Goal: Task Accomplishment & Management: Manage account settings

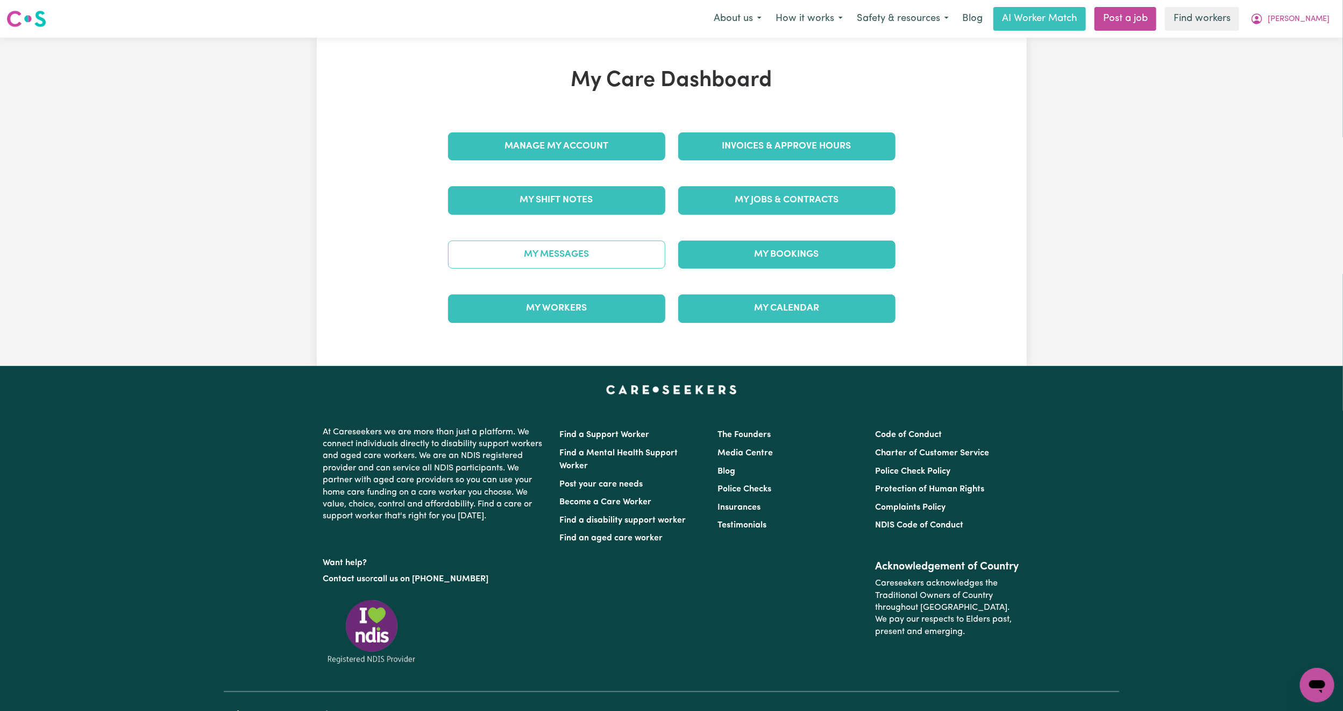
click at [538, 250] on link "My Messages" at bounding box center [556, 254] width 217 height 28
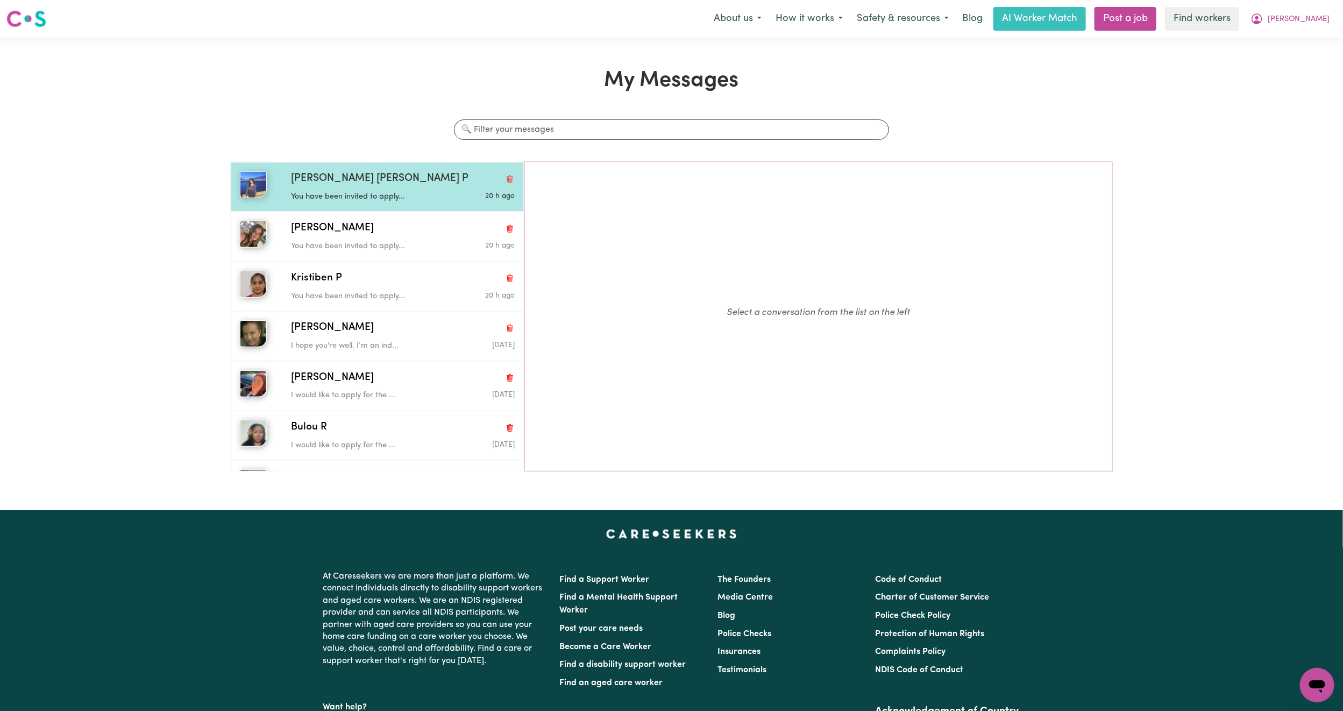
click at [415, 209] on div "[PERSON_NAME] [PERSON_NAME] P You have been invited to apply... 20 h ago" at bounding box center [377, 186] width 293 height 49
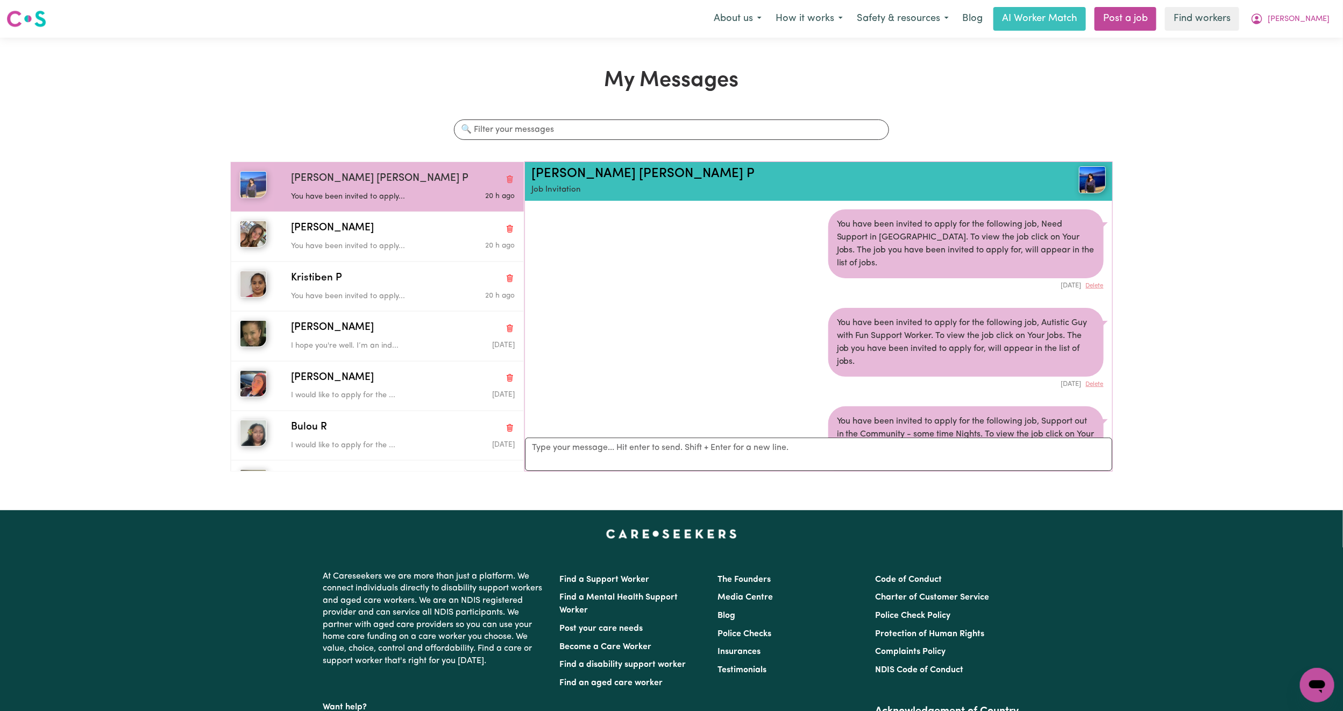
scroll to position [55, 0]
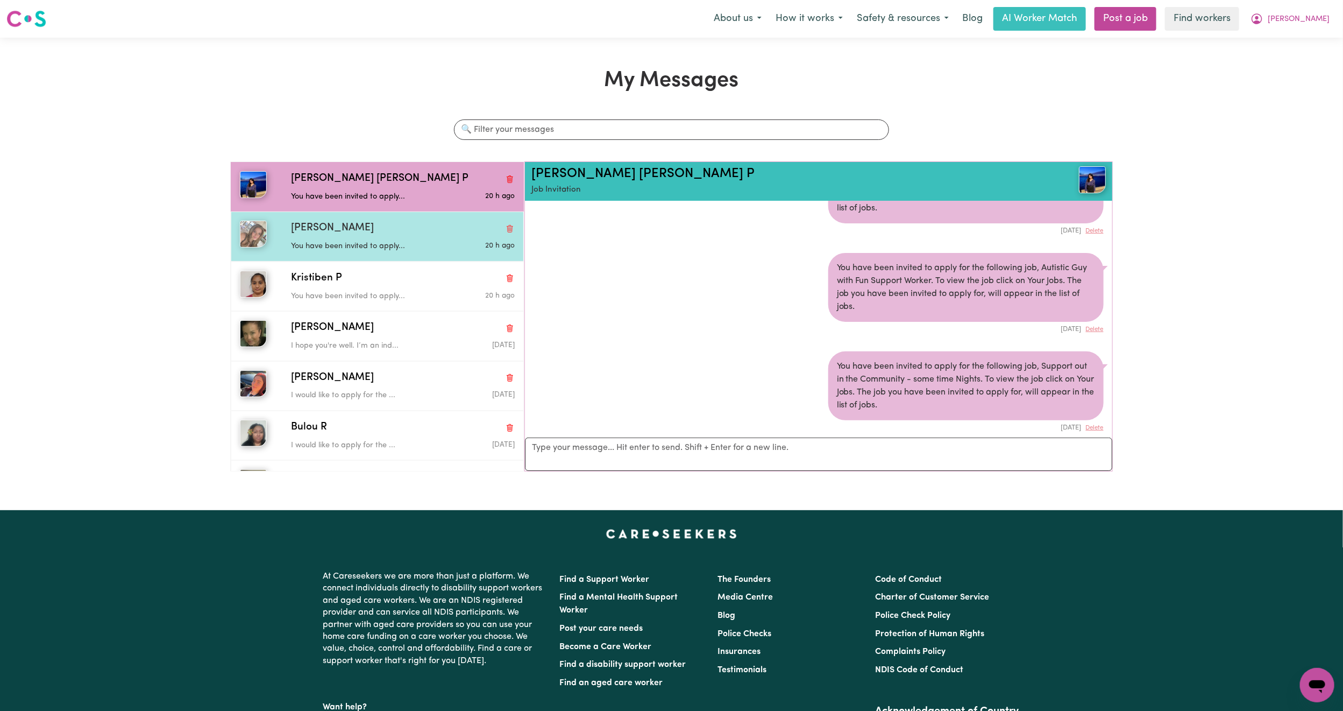
click at [403, 237] on div "You have been invited to apply..." at bounding box center [365, 244] width 149 height 16
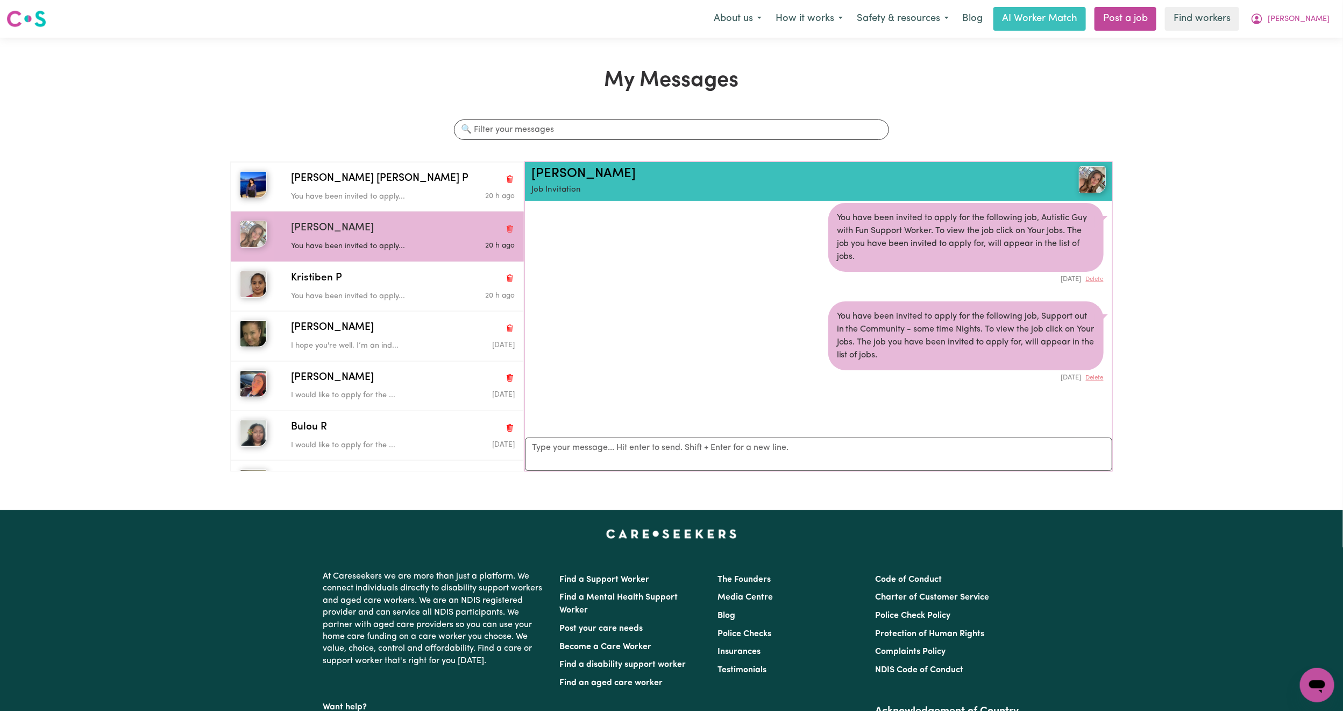
scroll to position [0, 0]
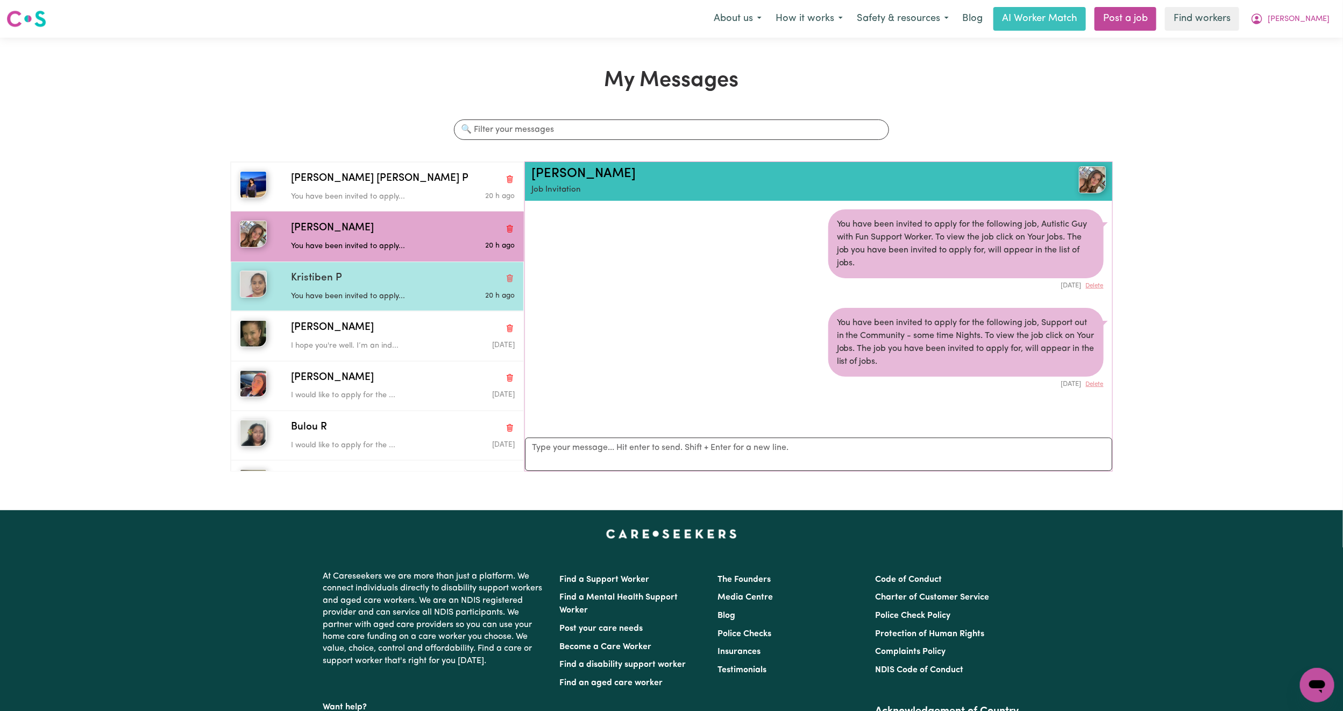
click at [423, 305] on div "Kristiben P You have been invited to apply... 20 h ago" at bounding box center [377, 285] width 293 height 49
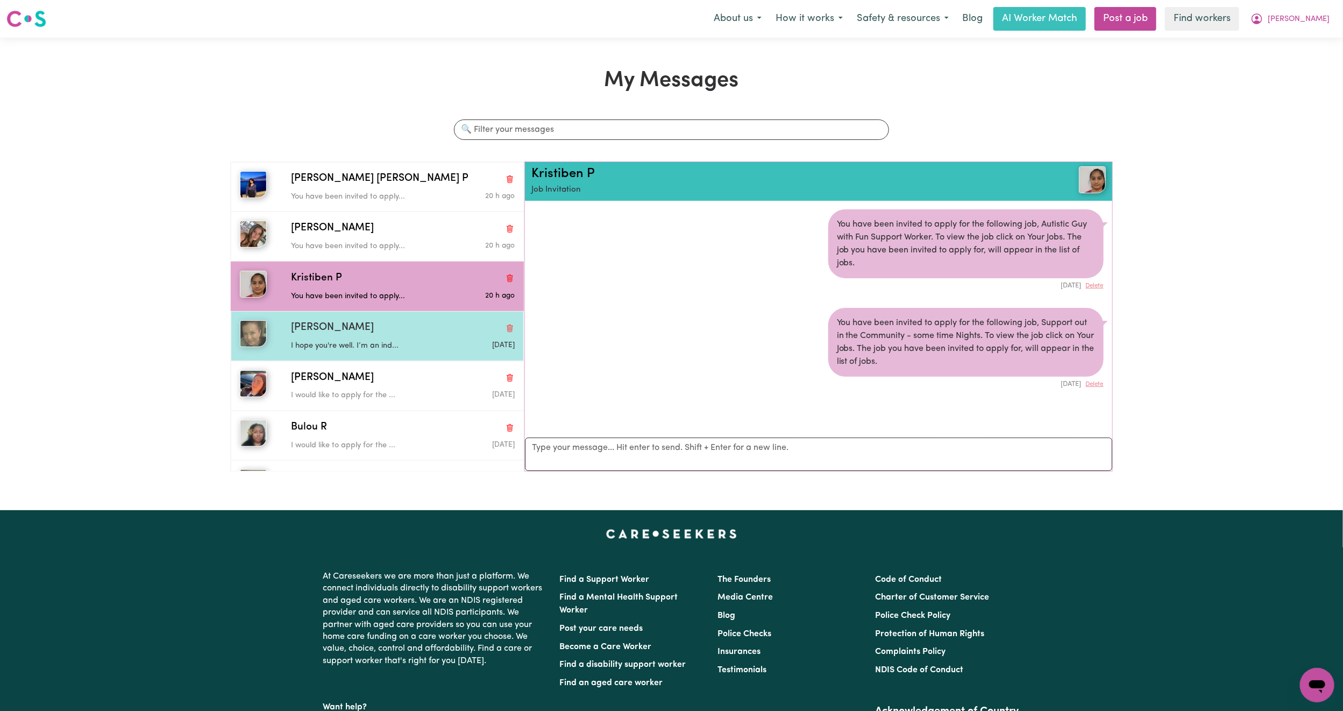
click at [410, 327] on div "[PERSON_NAME]" at bounding box center [403, 328] width 224 height 16
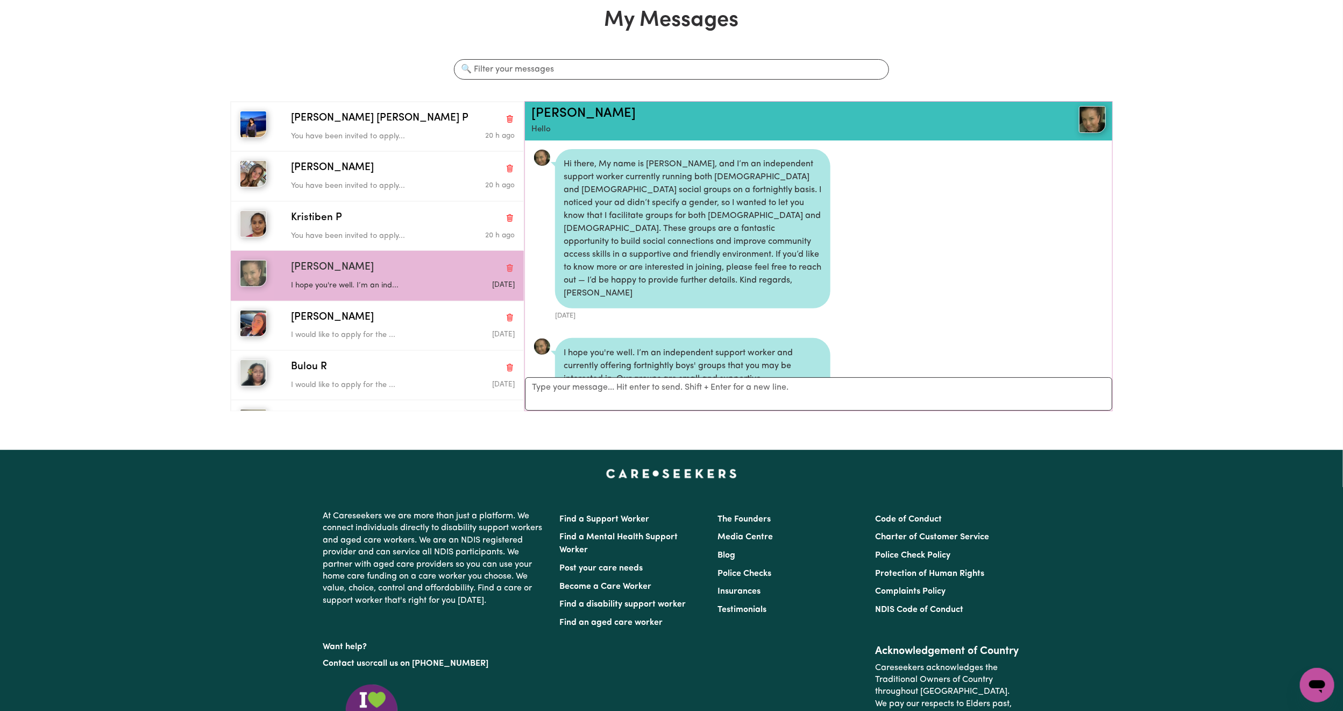
scroll to position [124, 0]
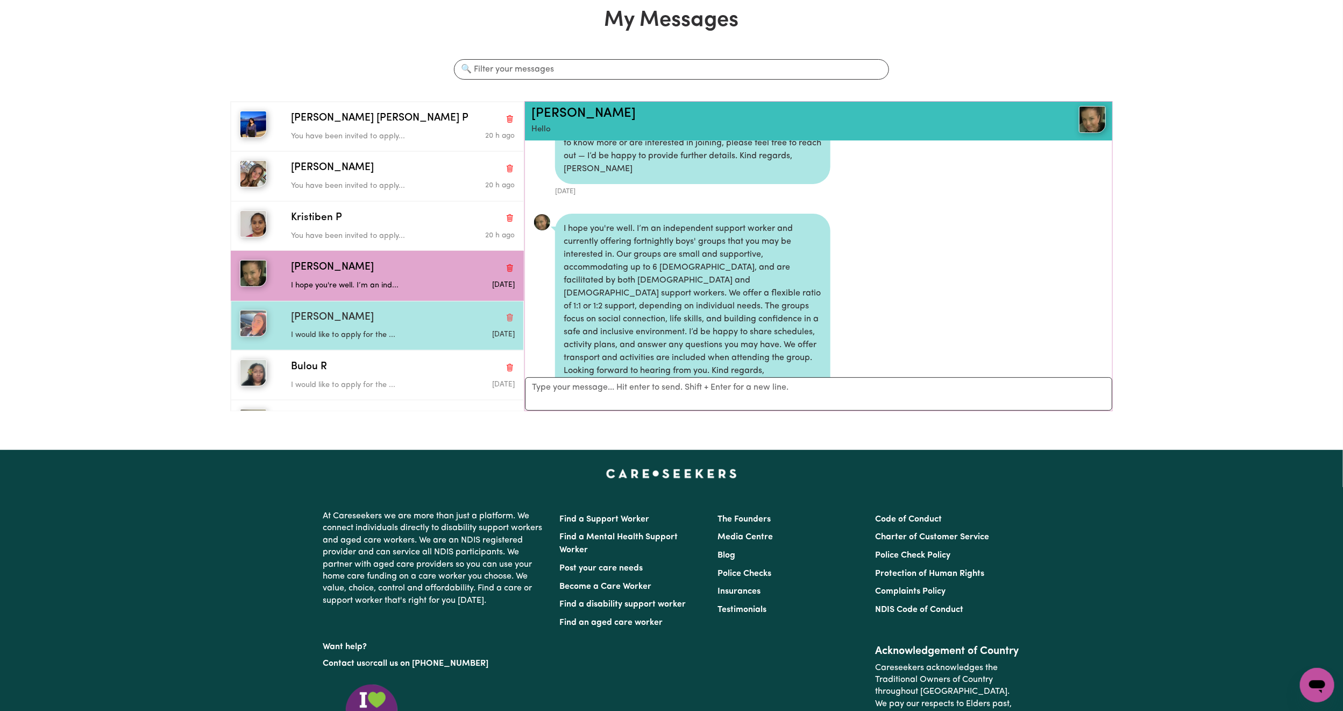
click at [446, 323] on div "[PERSON_NAME]" at bounding box center [403, 318] width 224 height 16
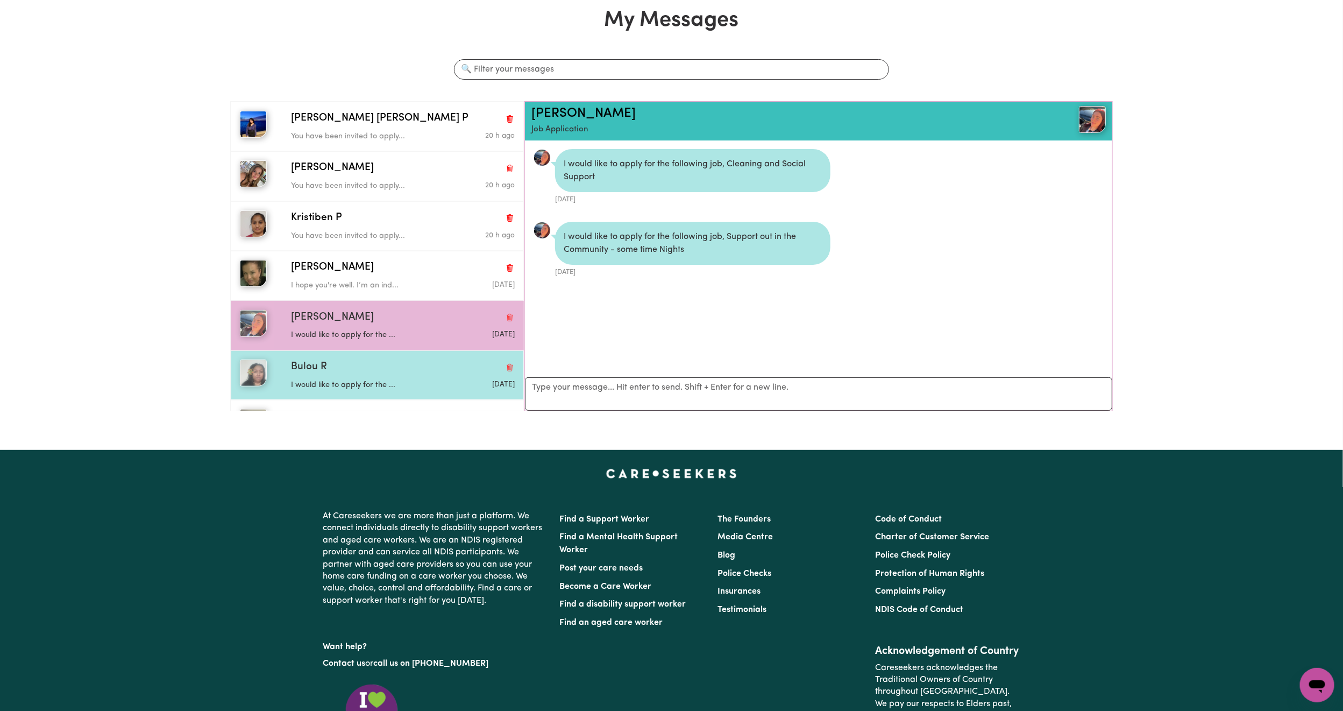
scroll to position [29, 0]
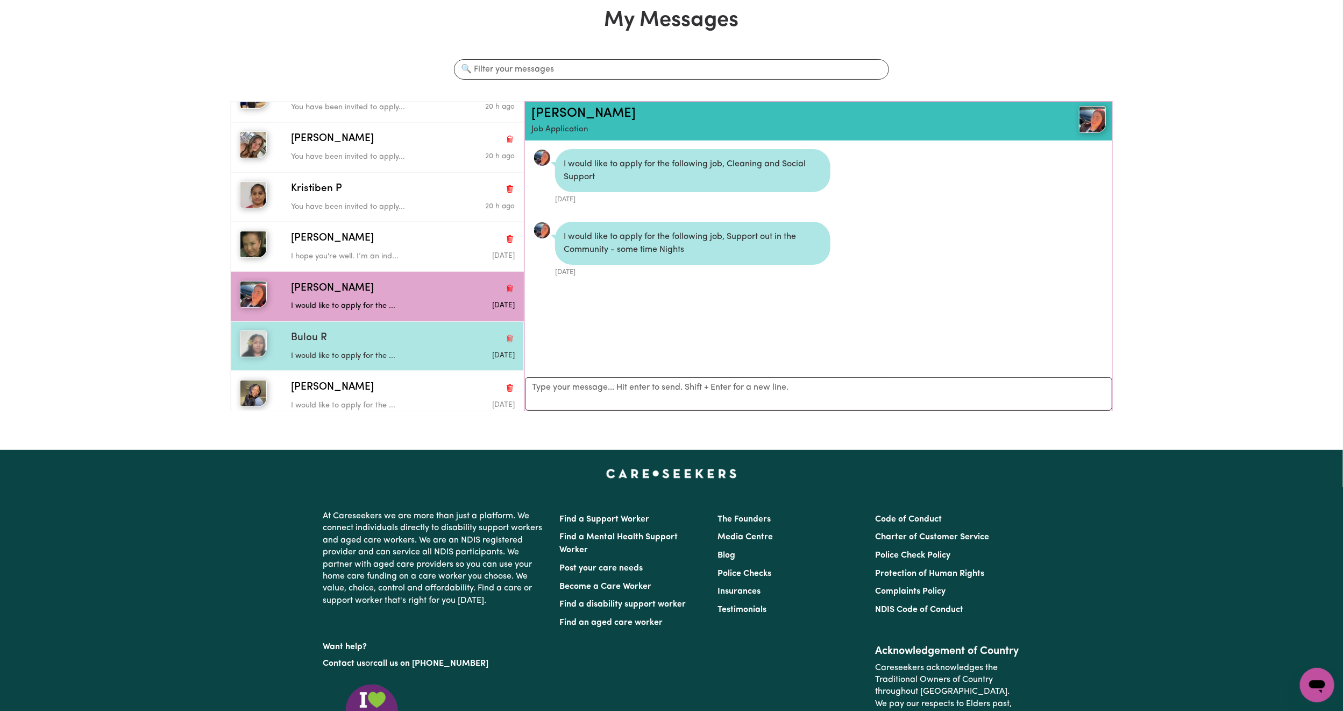
click at [361, 365] on div "Bulou R I would like to apply for the ... [DATE]" at bounding box center [377, 345] width 293 height 49
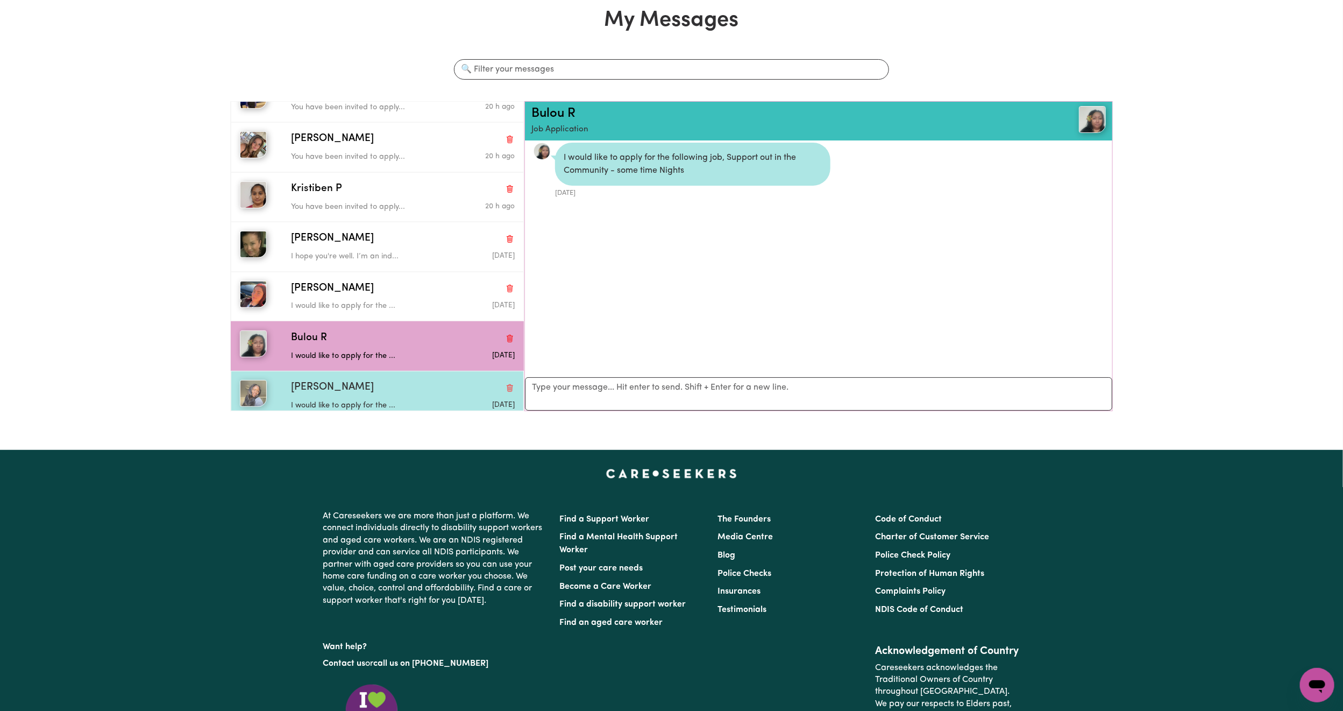
click at [370, 386] on div "[PERSON_NAME]" at bounding box center [403, 388] width 224 height 16
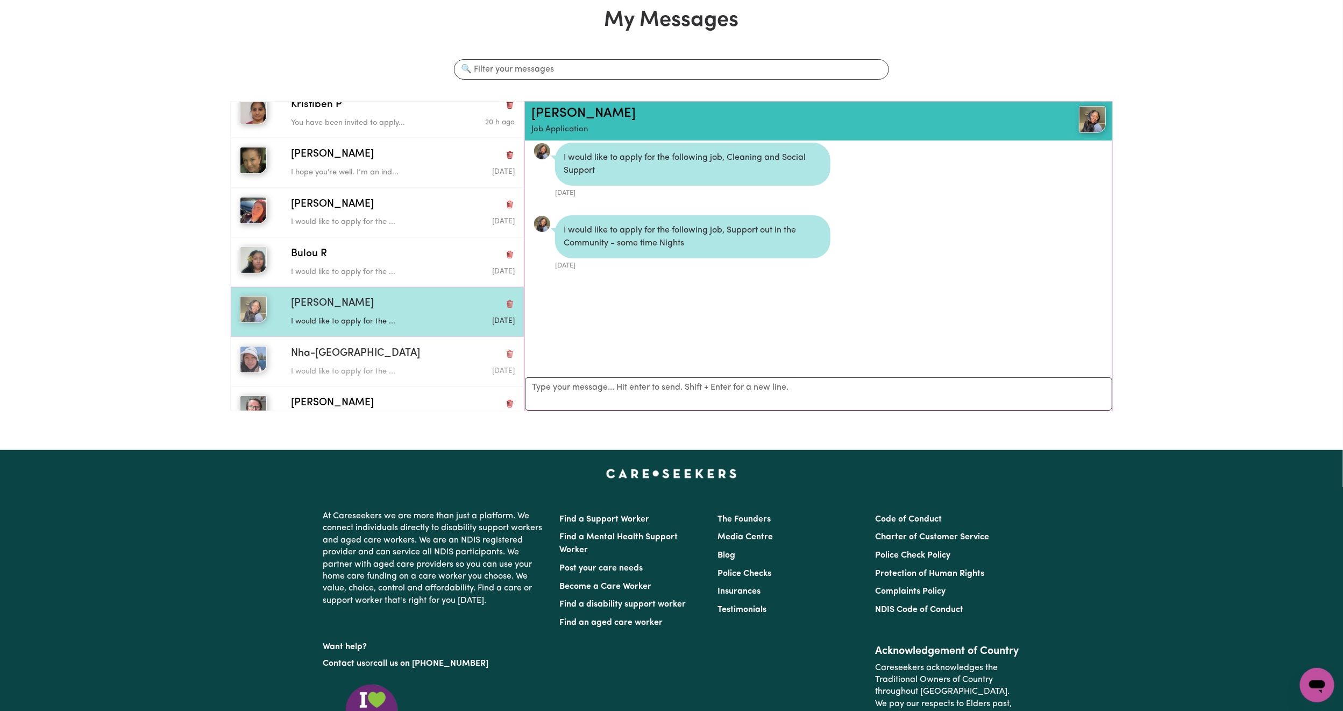
click at [370, 386] on div "Nha-Nha N I would like to apply for the ... [DATE]" at bounding box center [377, 361] width 293 height 49
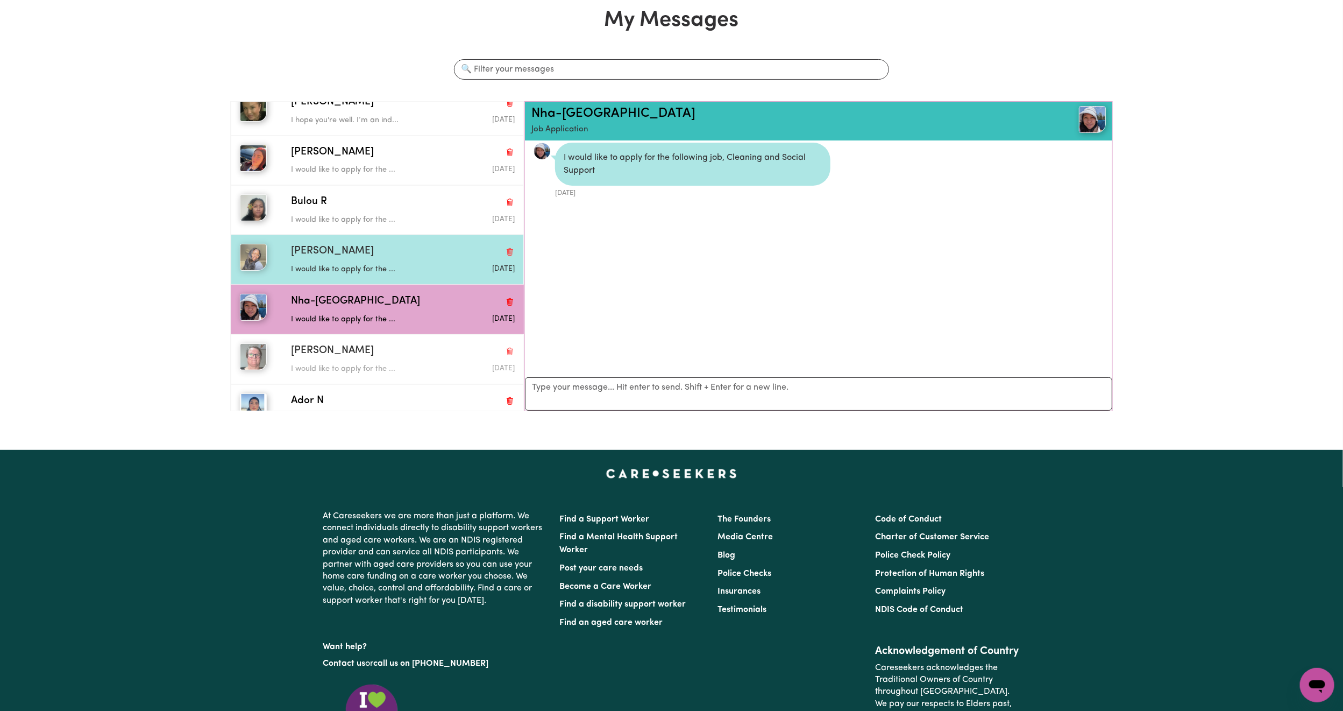
click at [370, 384] on div "[PERSON_NAME] would like to apply for the ... [DATE]" at bounding box center [377, 358] width 293 height 49
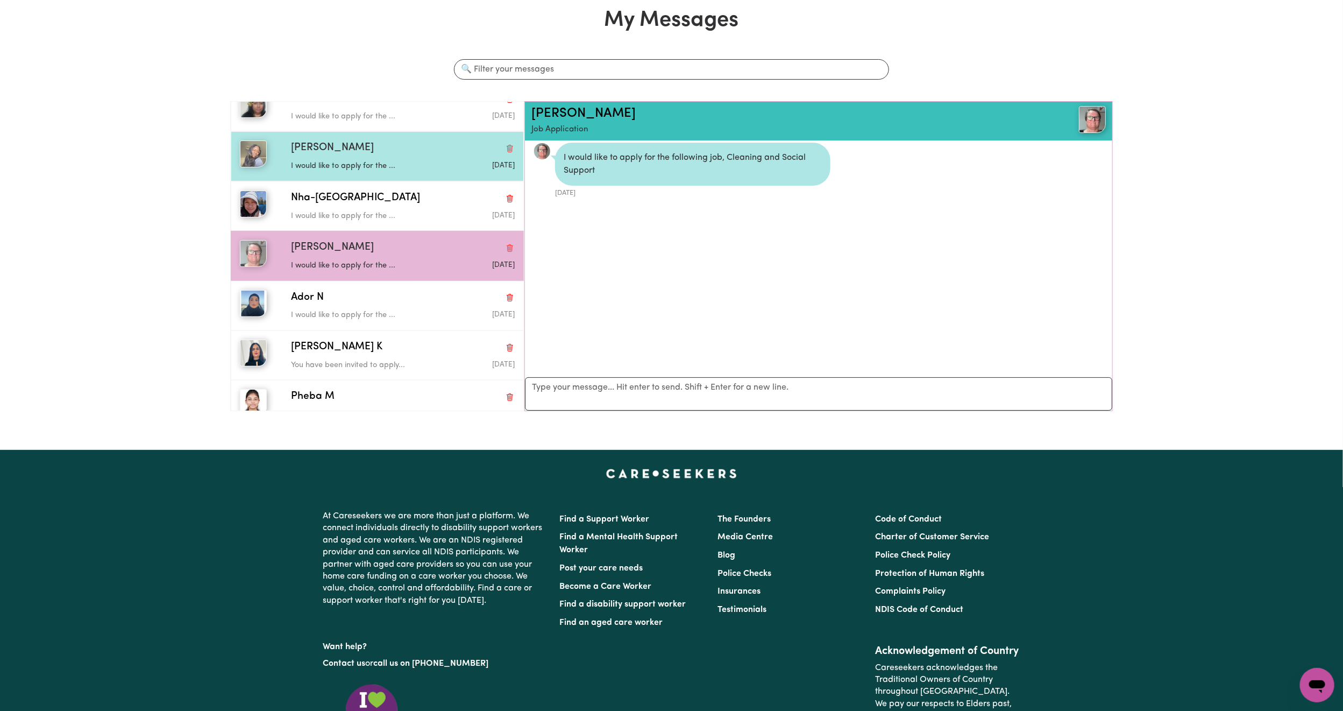
scroll to position [269, 0]
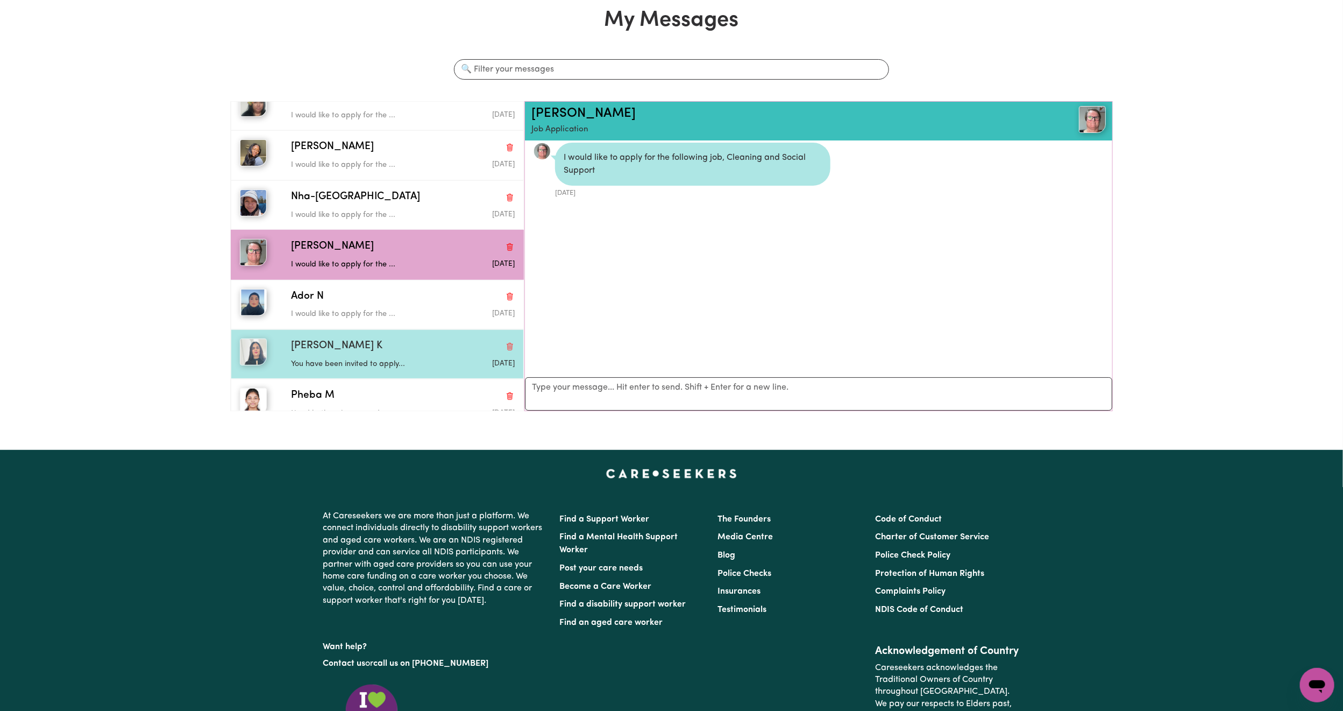
click at [370, 370] on p "You have been invited to apply..." at bounding box center [365, 364] width 149 height 12
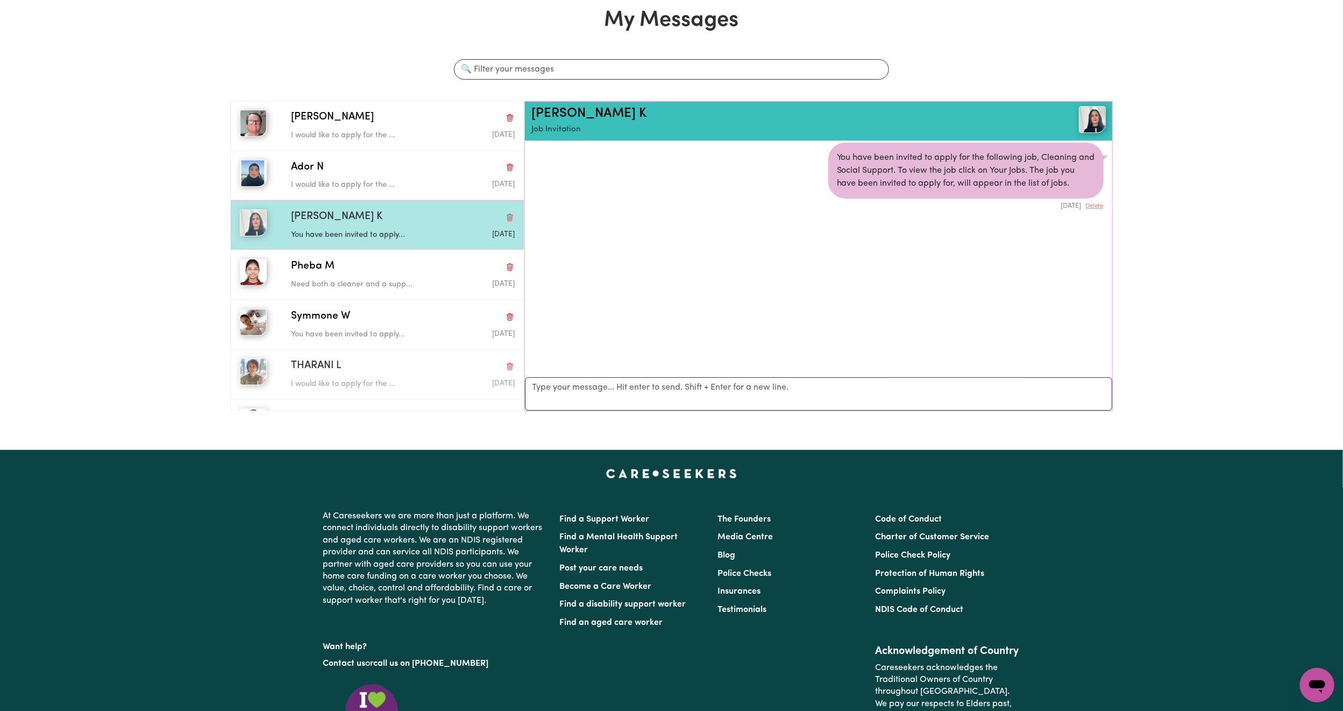
click at [370, 372] on div "THARANI L" at bounding box center [403, 366] width 224 height 16
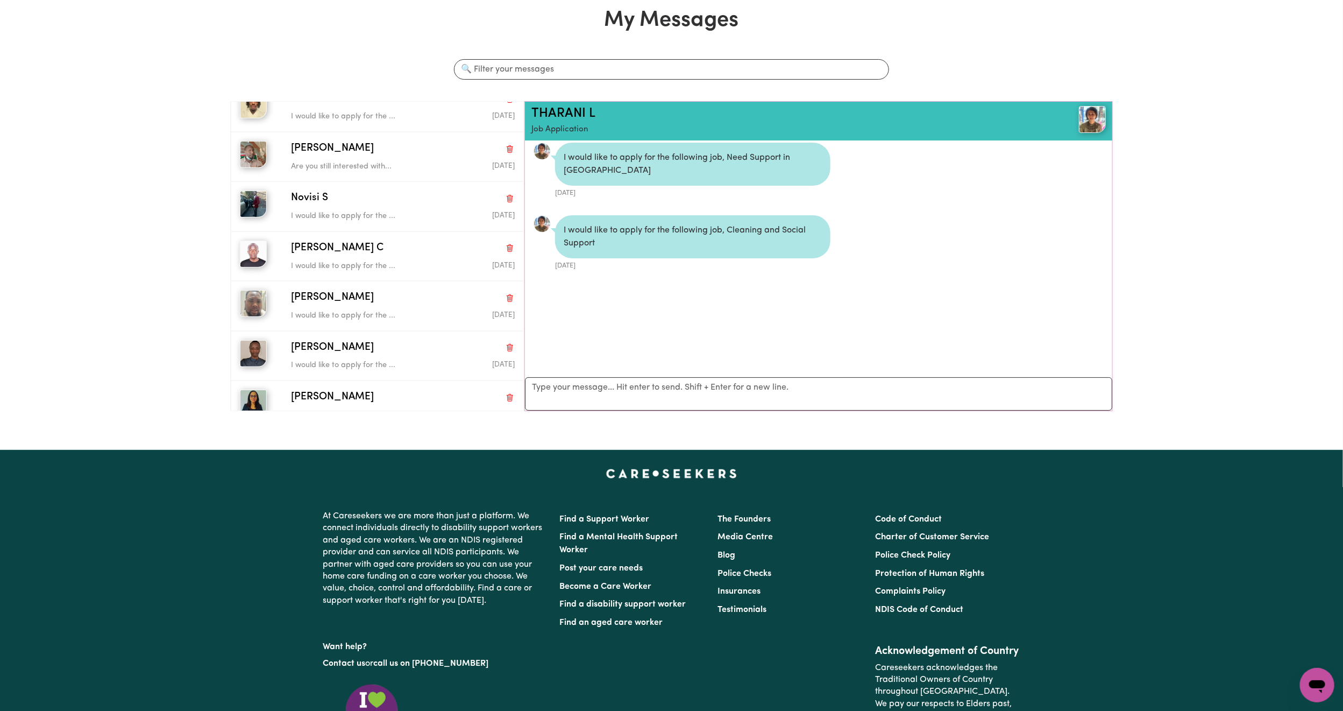
scroll to position [815, 0]
click at [370, 371] on p "I would like to apply for the ..." at bounding box center [365, 365] width 149 height 12
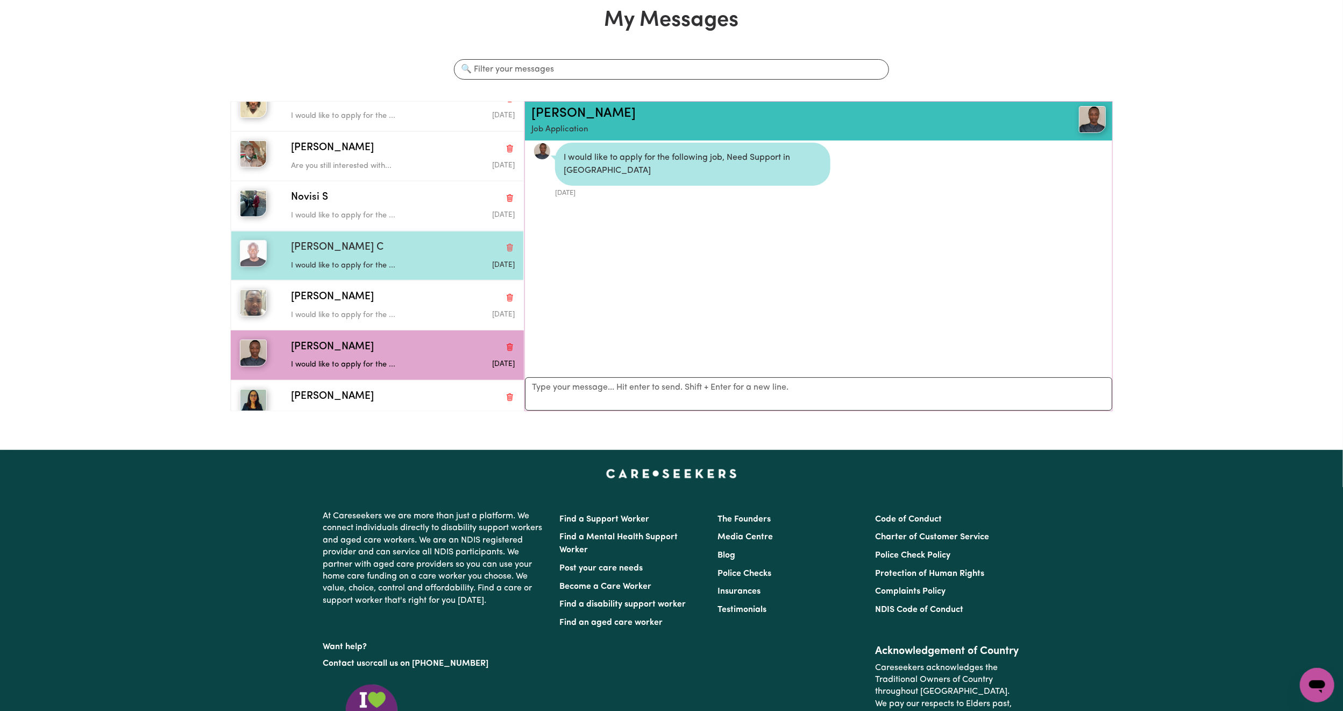
click at [388, 256] on div "[PERSON_NAME] C" at bounding box center [403, 248] width 224 height 16
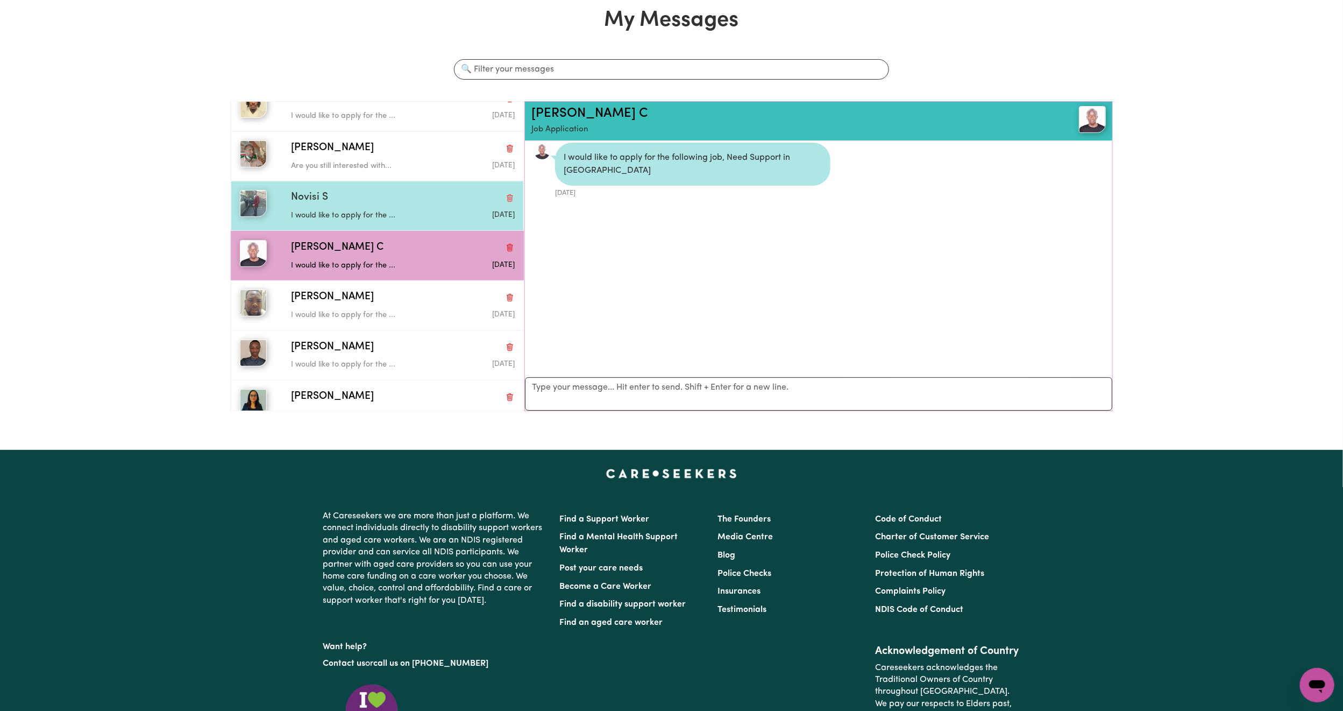
click at [384, 230] on div "Novisi S I would like to apply for the ... [DATE]" at bounding box center [377, 205] width 293 height 49
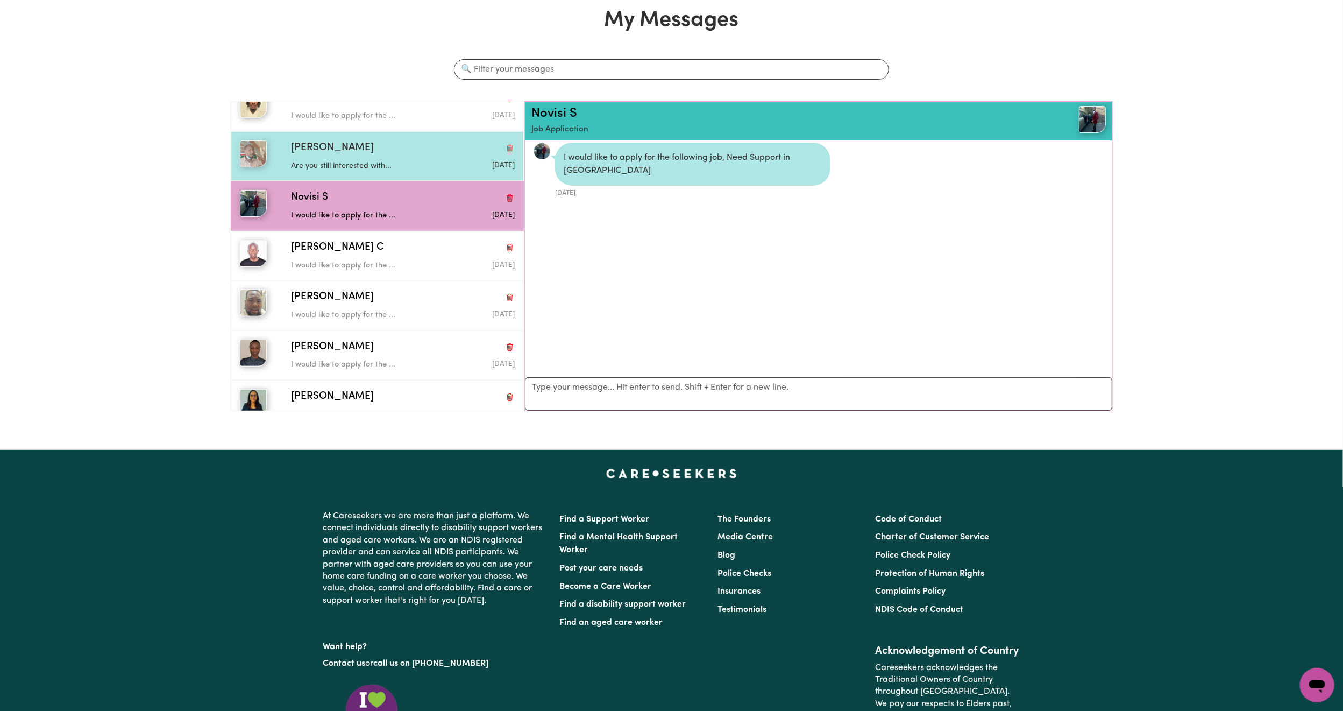
click at [397, 172] on p "Are you still interested with..." at bounding box center [365, 166] width 149 height 12
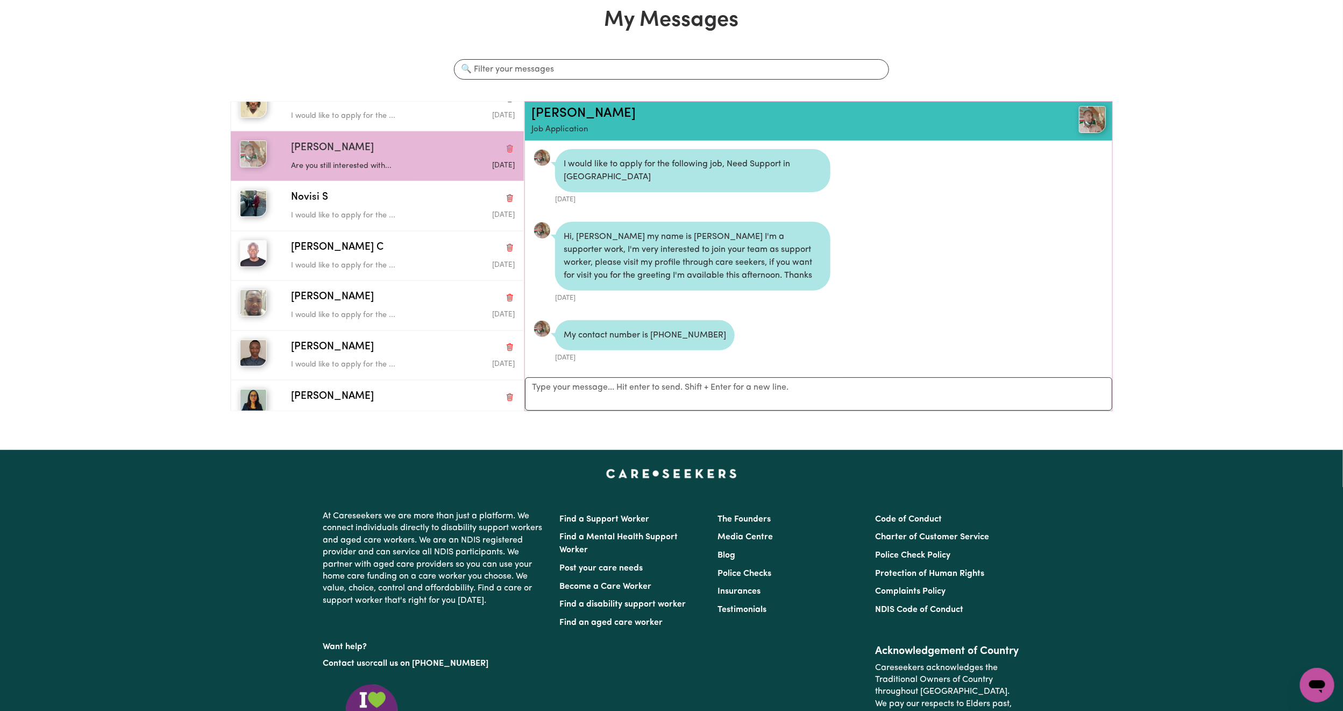
scroll to position [0, 0]
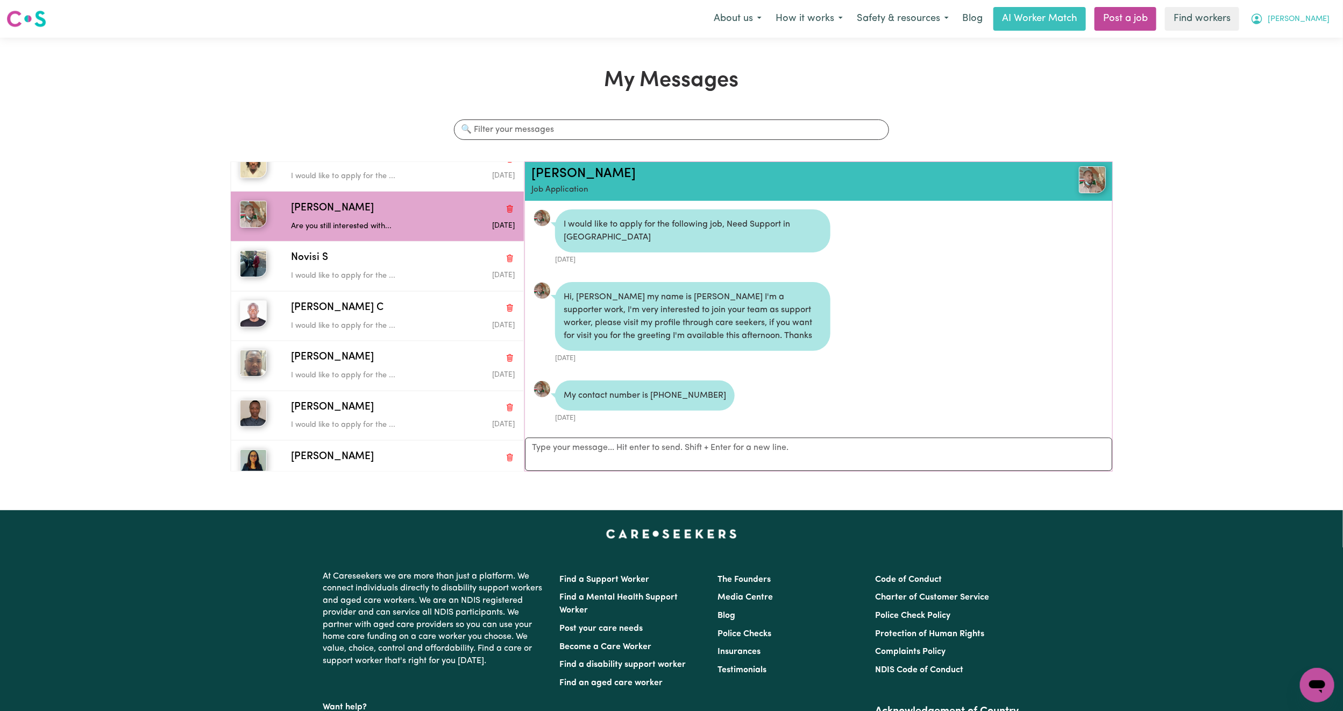
click at [1320, 24] on span "[PERSON_NAME]" at bounding box center [1299, 19] width 62 height 12
click at [1285, 37] on link "My Dashboard" at bounding box center [1293, 42] width 85 height 20
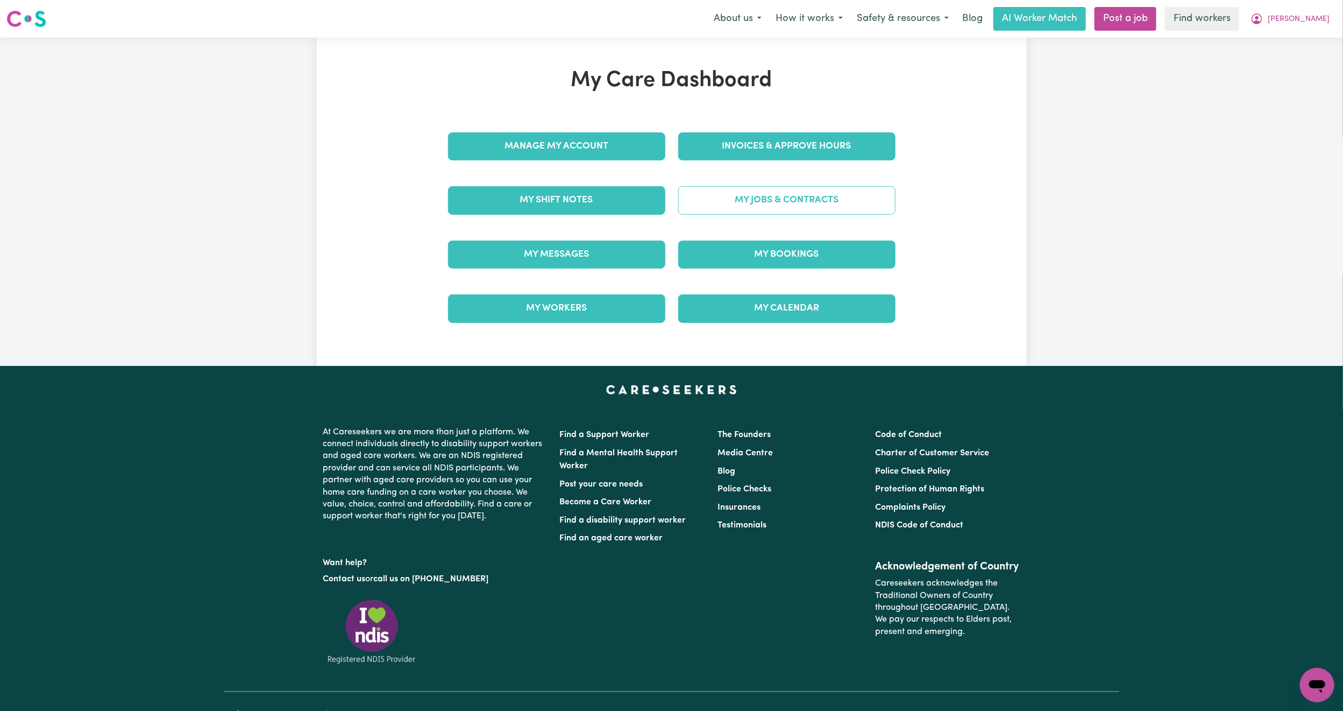
click at [846, 187] on link "My Jobs & Contracts" at bounding box center [786, 200] width 217 height 28
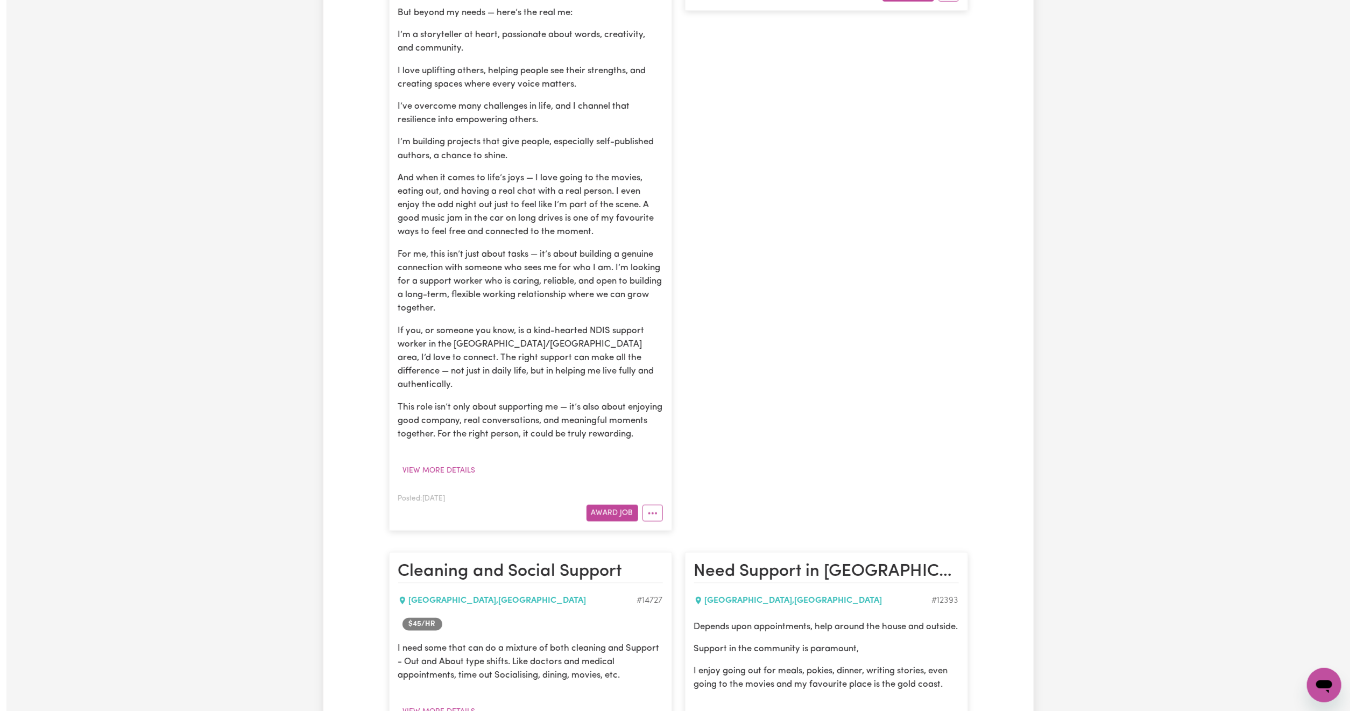
scroll to position [547, 0]
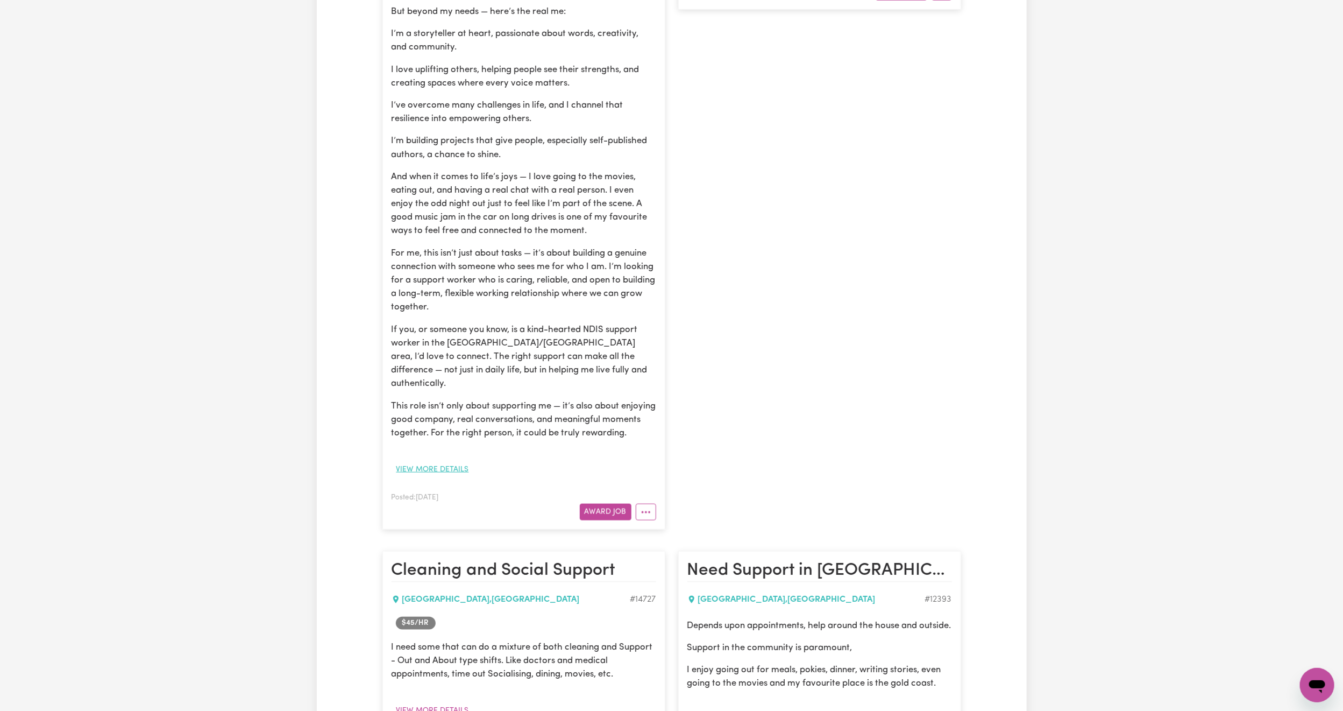
click at [435, 470] on button "View more details" at bounding box center [433, 469] width 82 height 17
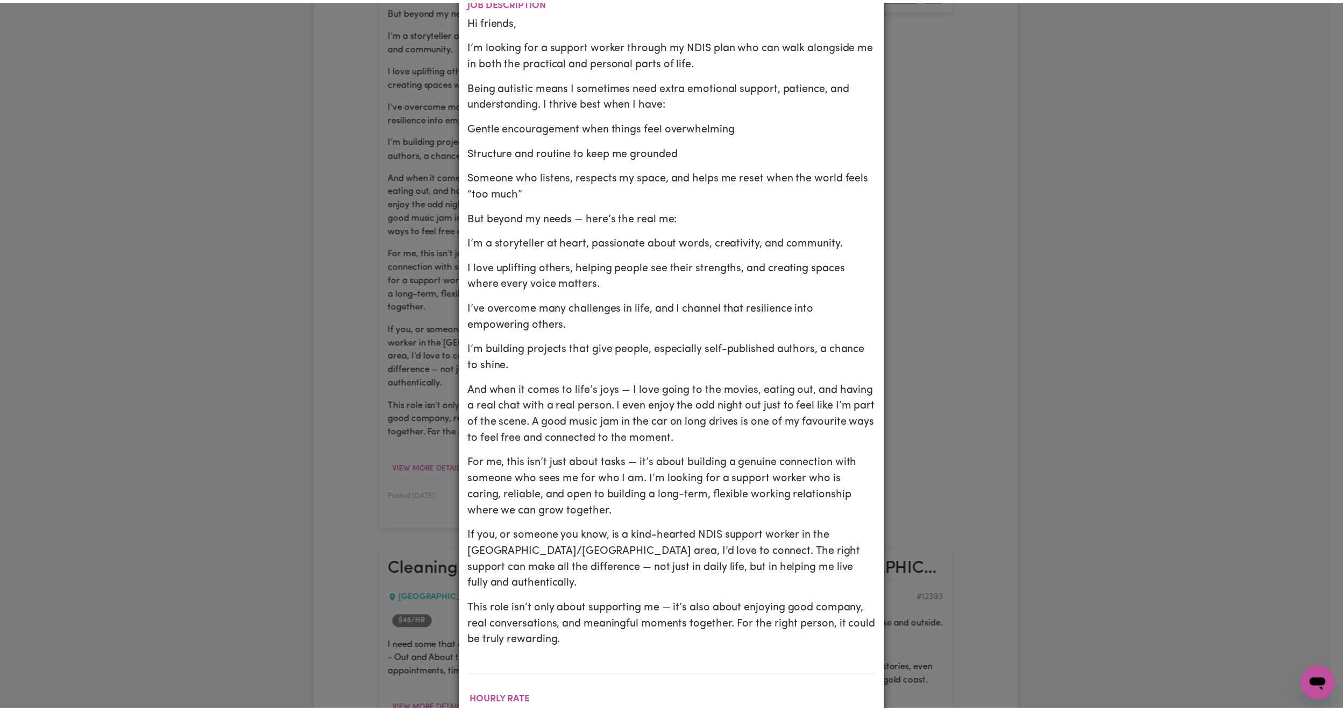
scroll to position [0, 0]
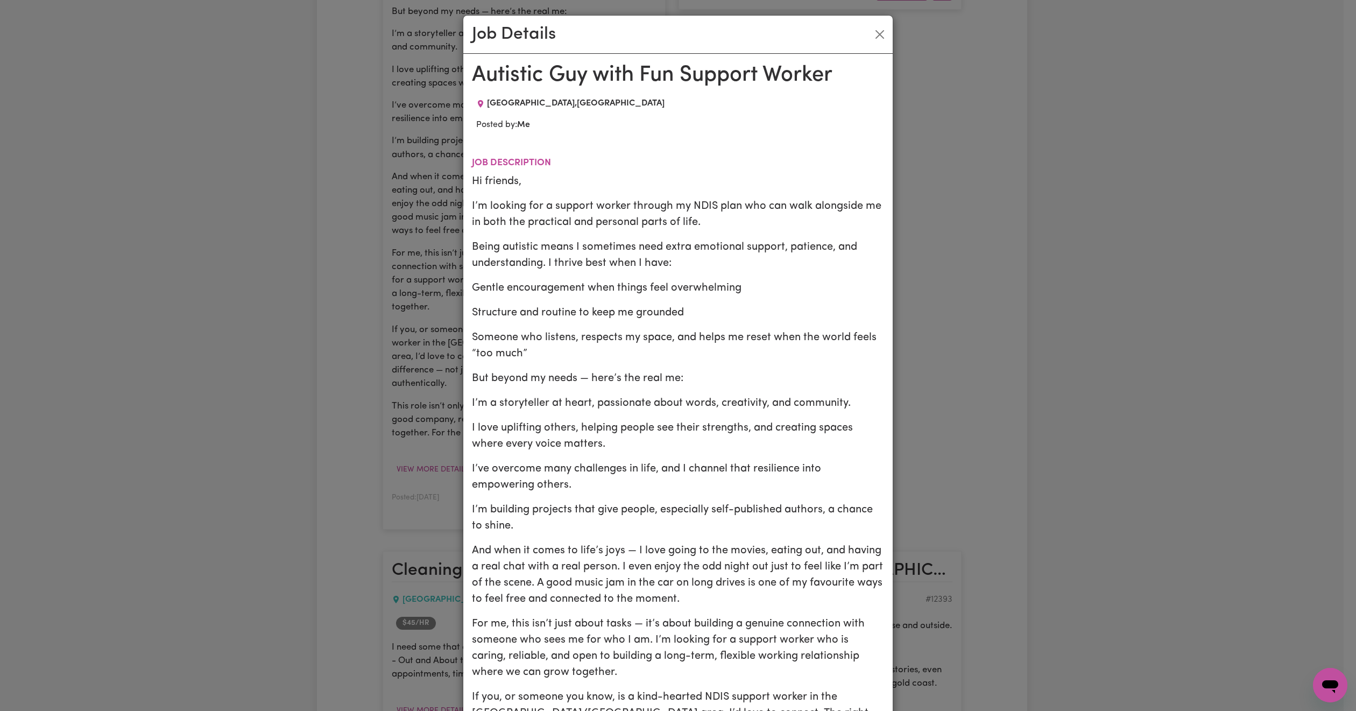
click at [398, 492] on div "Job Details Autistic Guy with Fun Support Worker [GEOGRAPHIC_DATA] , [GEOGRAPHI…" at bounding box center [678, 355] width 1356 height 711
click at [879, 30] on button "Close" at bounding box center [879, 34] width 17 height 17
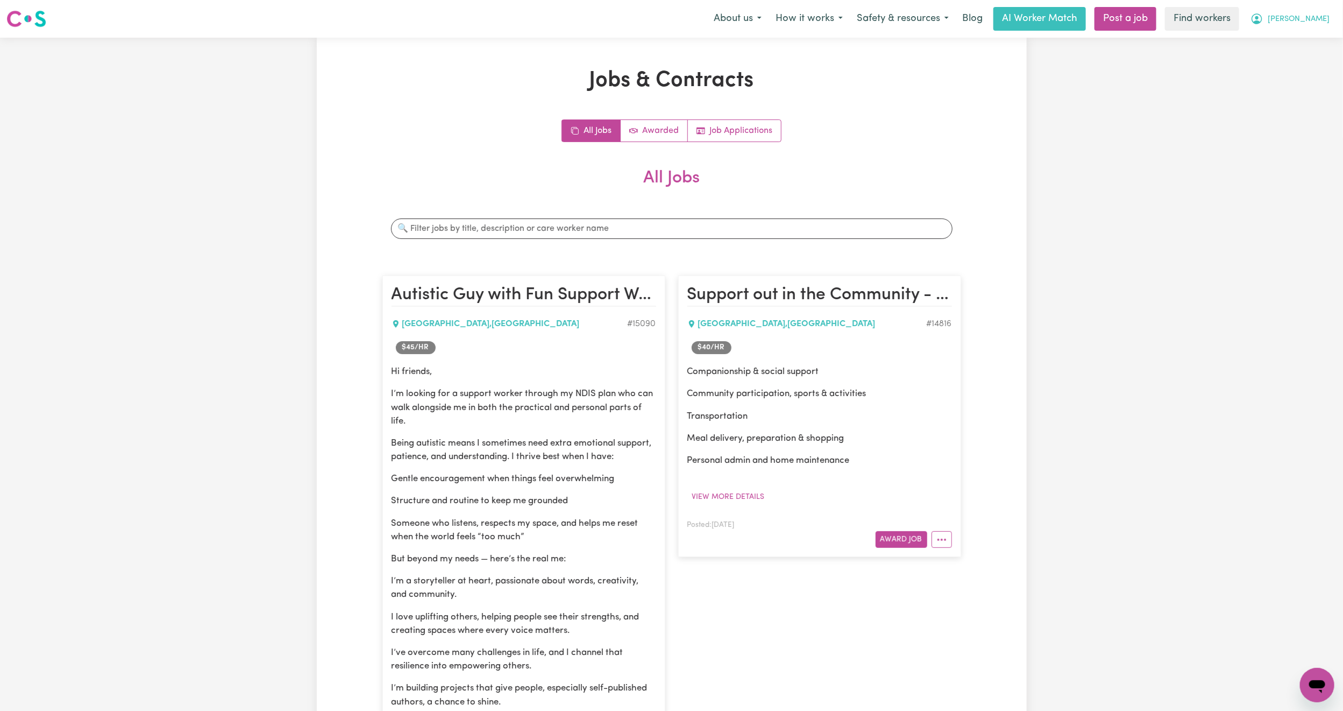
click at [1316, 25] on span "[PERSON_NAME]" at bounding box center [1299, 19] width 62 height 12
click at [1285, 44] on link "My Dashboard" at bounding box center [1293, 42] width 85 height 20
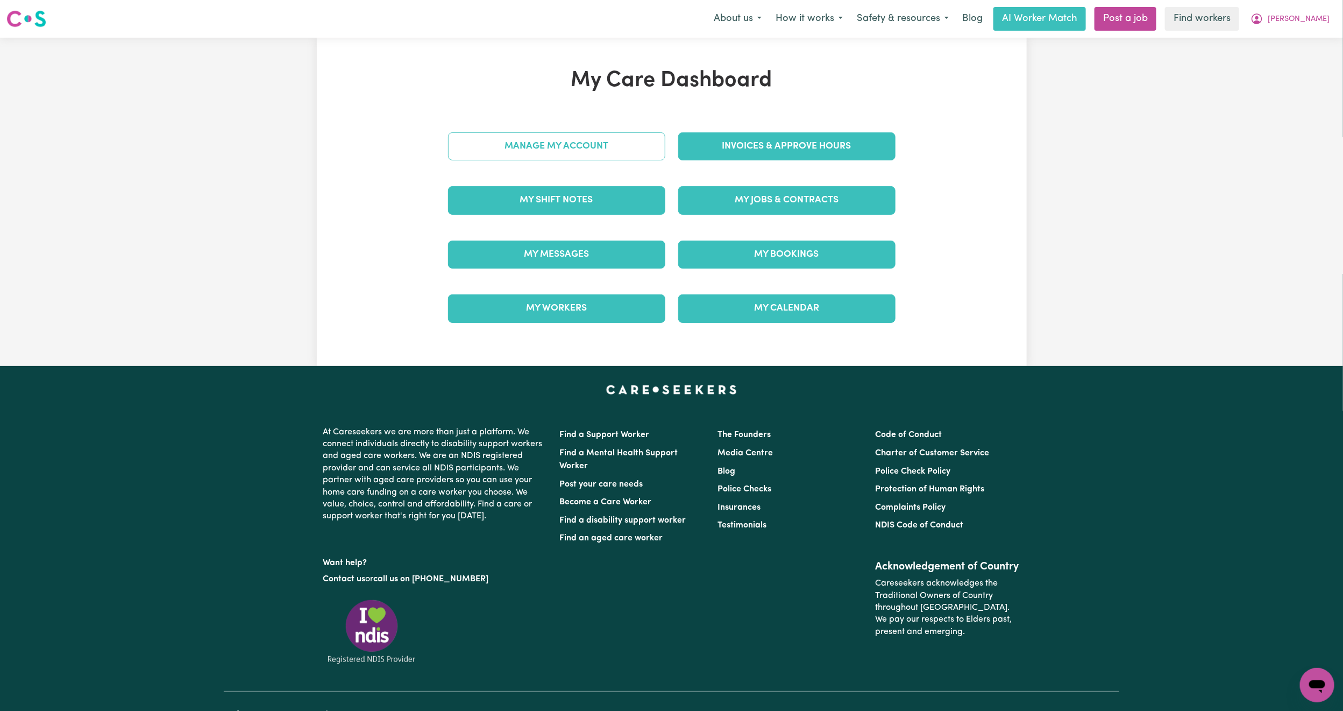
click at [614, 132] on link "Manage My Account" at bounding box center [556, 146] width 217 height 28
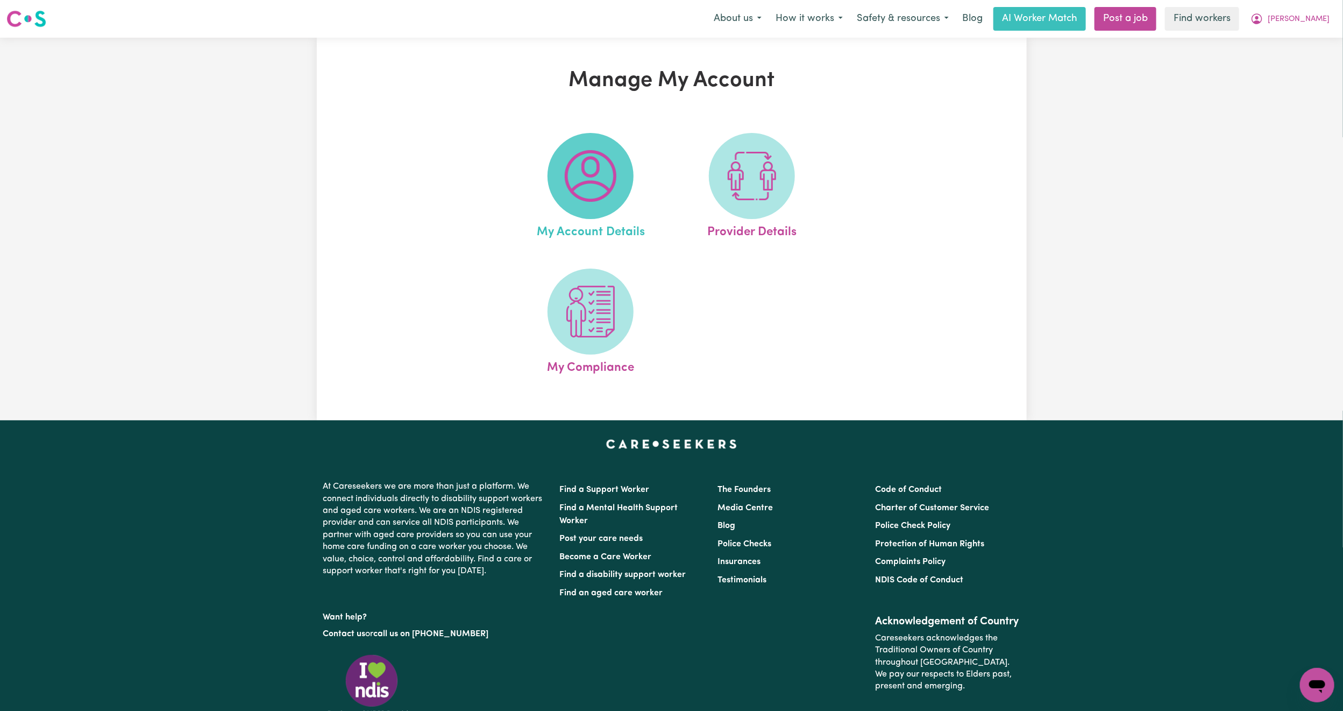
click at [569, 168] on img at bounding box center [591, 176] width 52 height 52
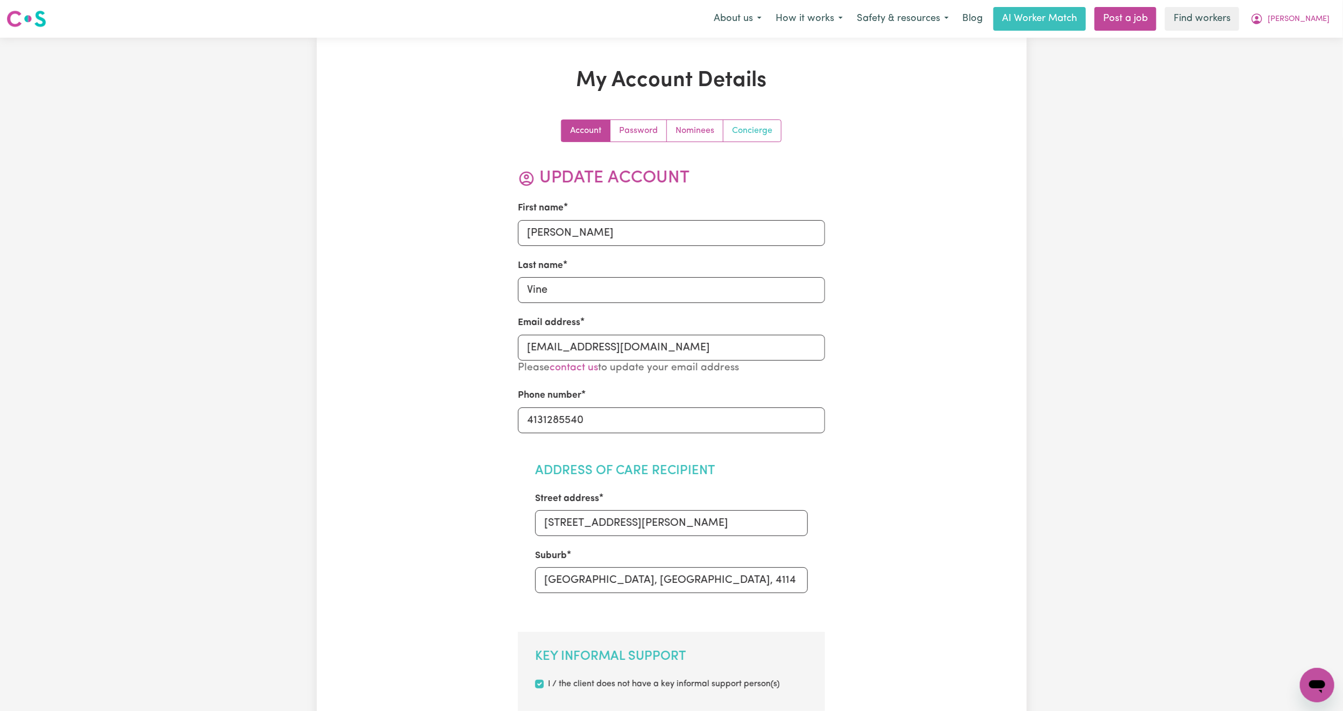
click at [747, 125] on link "Concierge" at bounding box center [752, 131] width 58 height 22
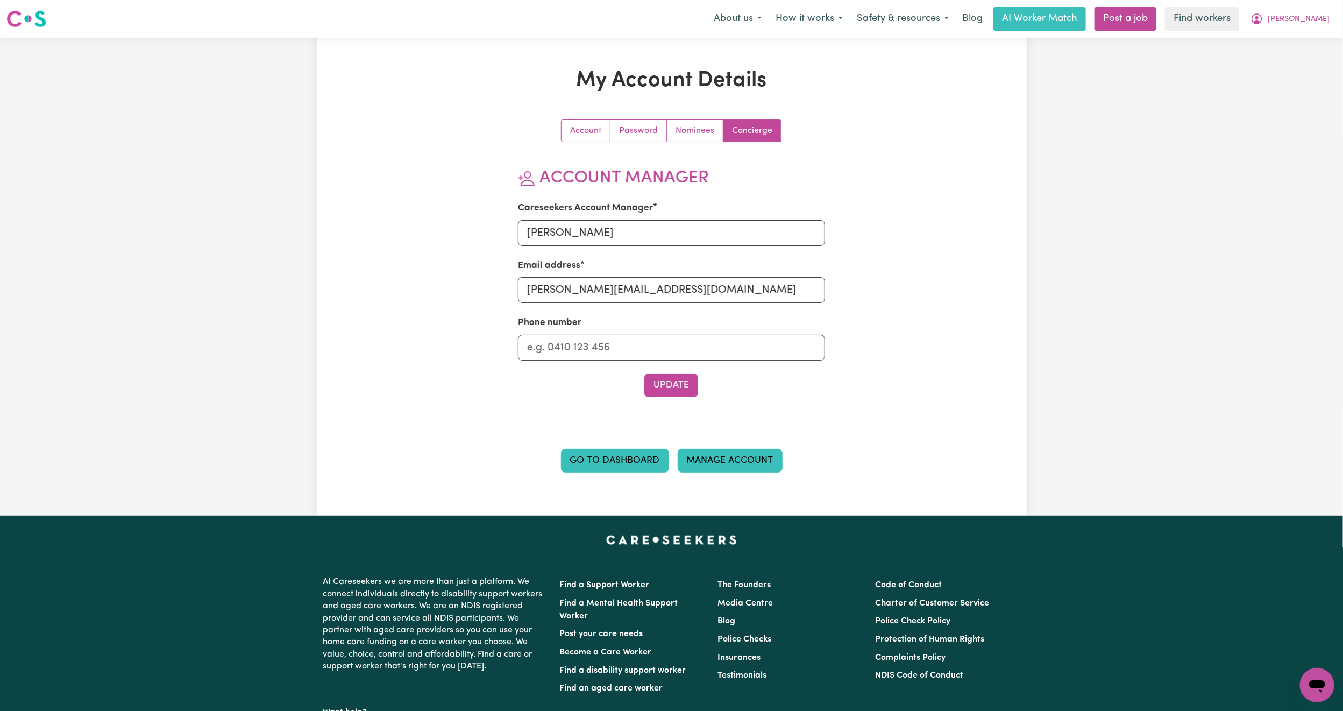
click at [742, 458] on link "Manage Account" at bounding box center [730, 461] width 105 height 24
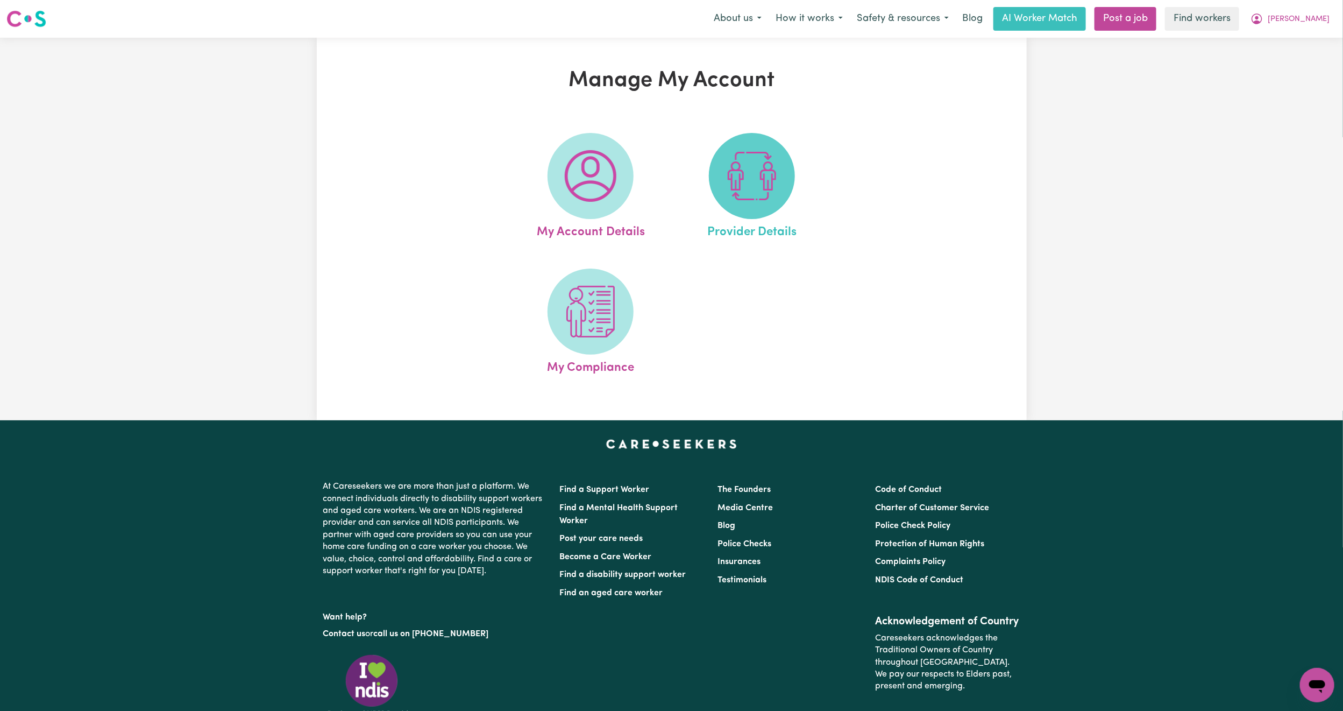
click at [778, 182] on img at bounding box center [752, 176] width 52 height 52
select select "NDIS_FUNDING_PLAN_MANAGED"
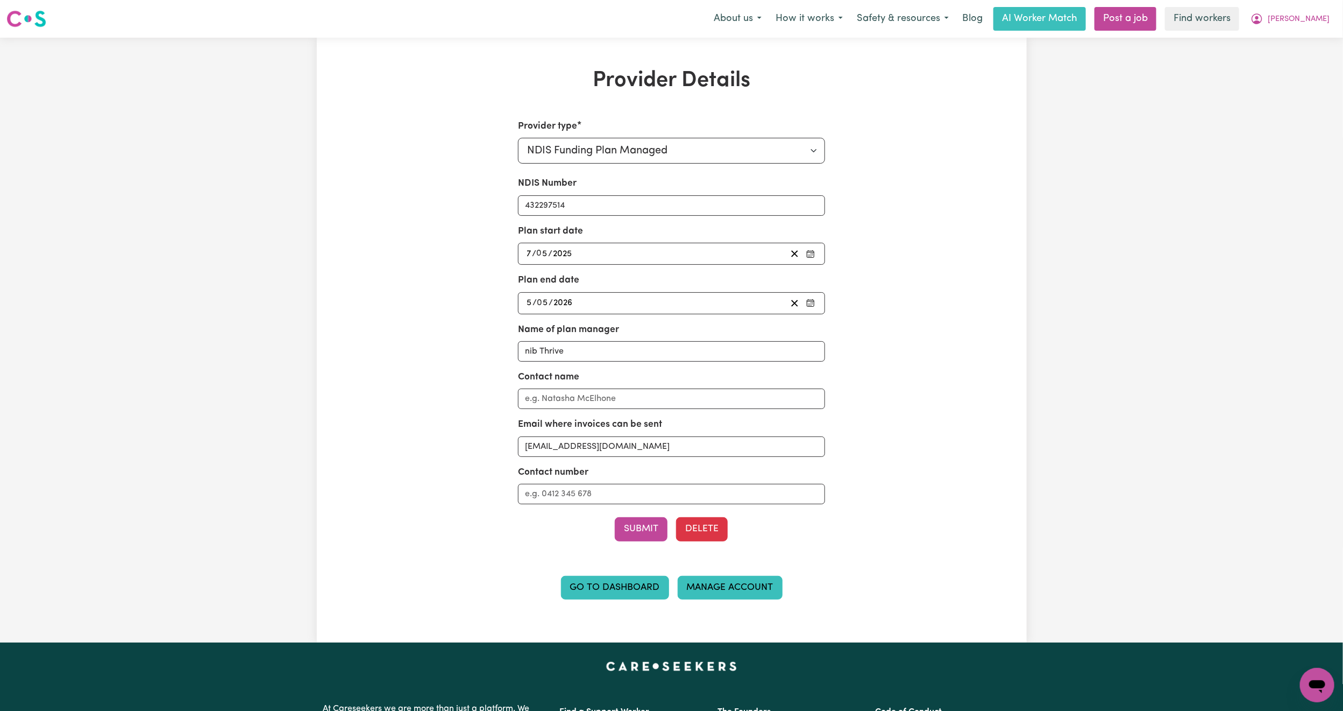
click at [716, 593] on link "Manage Account" at bounding box center [730, 588] width 105 height 24
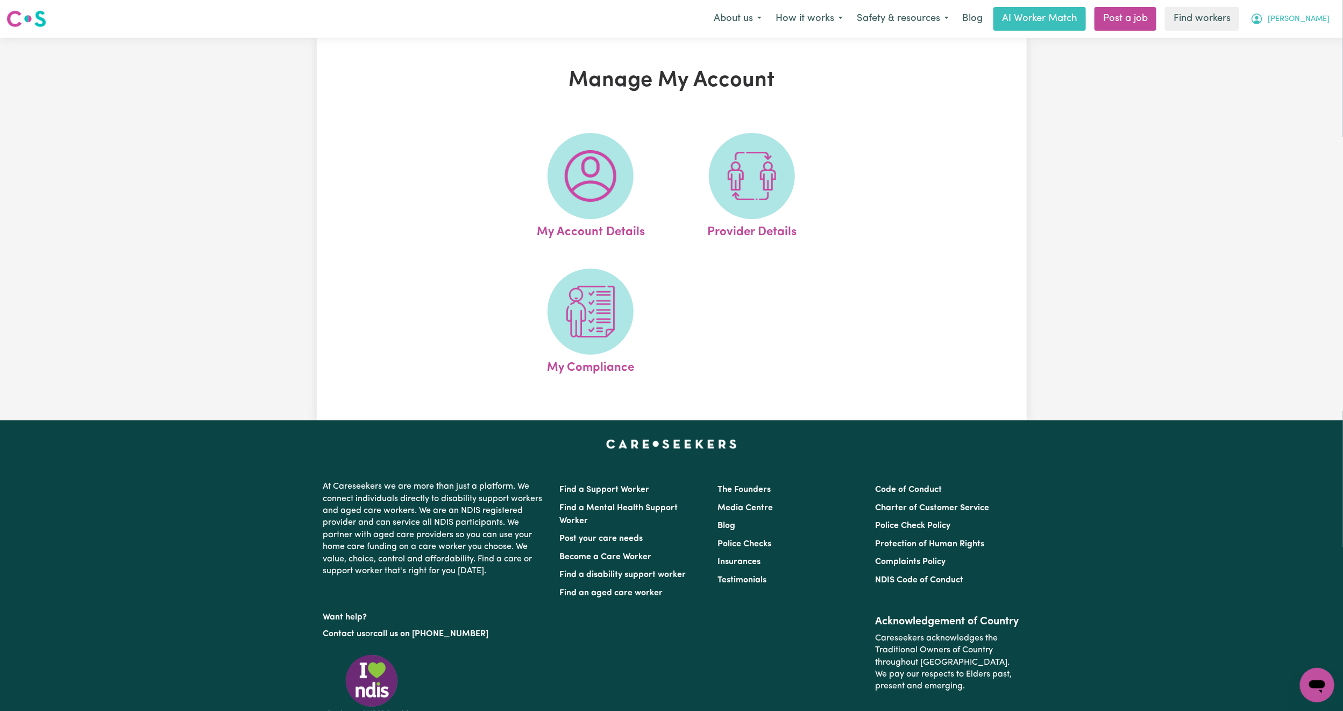
click at [1312, 23] on span "[PERSON_NAME]" at bounding box center [1299, 19] width 62 height 12
click at [1301, 61] on link "Logout" at bounding box center [1293, 62] width 85 height 20
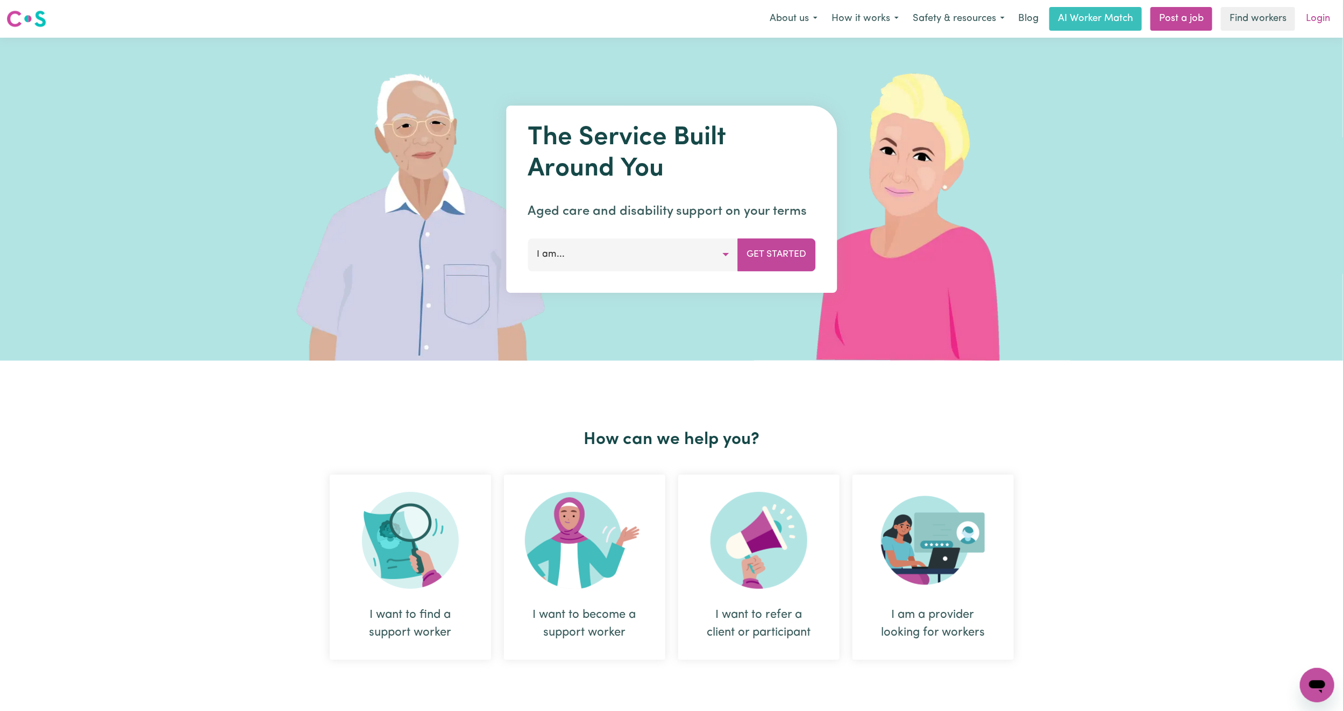
click at [1320, 15] on link "Login" at bounding box center [1318, 19] width 37 height 24
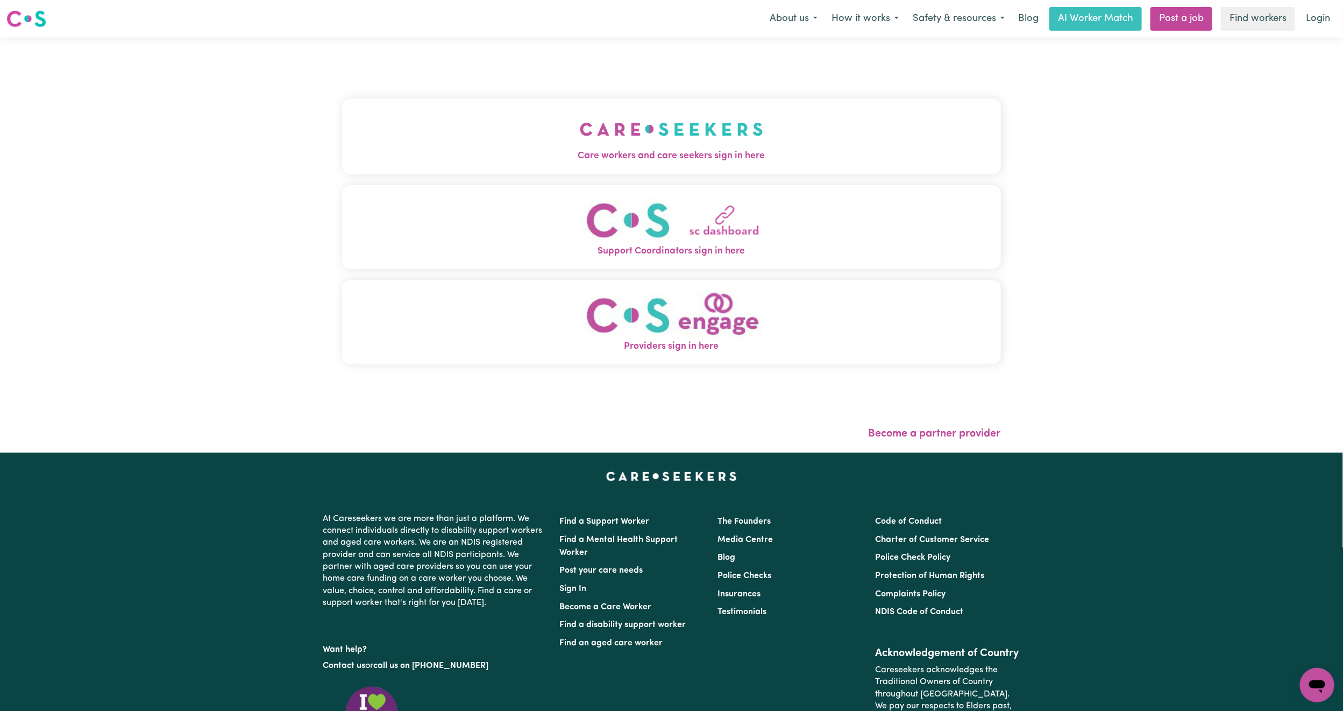
click at [557, 121] on button "Care workers and care seekers sign in here" at bounding box center [671, 135] width 659 height 75
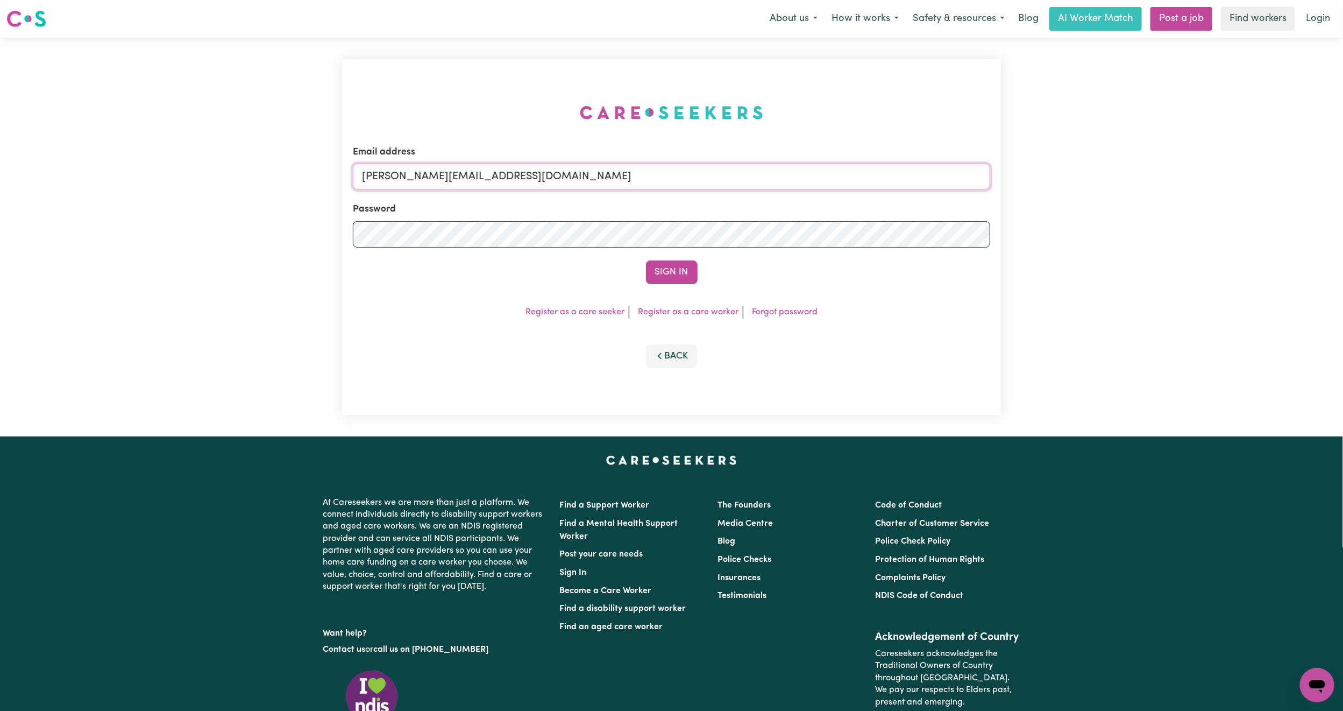
click at [489, 181] on input "[PERSON_NAME][EMAIL_ADDRESS][DOMAIN_NAME]" at bounding box center [671, 177] width 637 height 26
drag, startPoint x: 415, startPoint y: 172, endPoint x: 772, endPoint y: 205, distance: 358.8
click at [772, 205] on form "Email address [EMAIL_ADDRESS][PERSON_NAME][DOMAIN_NAME] Password Sign In" at bounding box center [671, 214] width 637 height 139
type input "superuser~[EMAIL_ADDRESS][DOMAIN_NAME]"
click at [661, 269] on button "Sign In" at bounding box center [672, 272] width 52 height 24
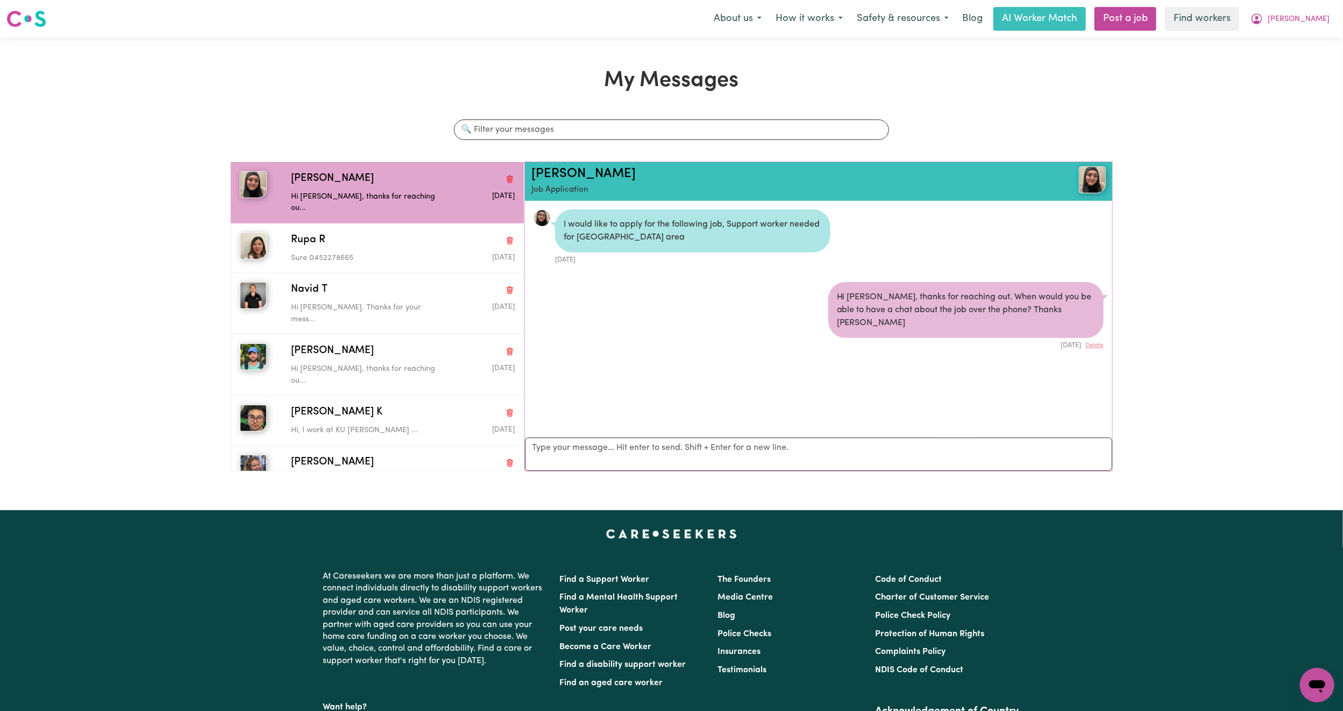
scroll to position [6, 0]
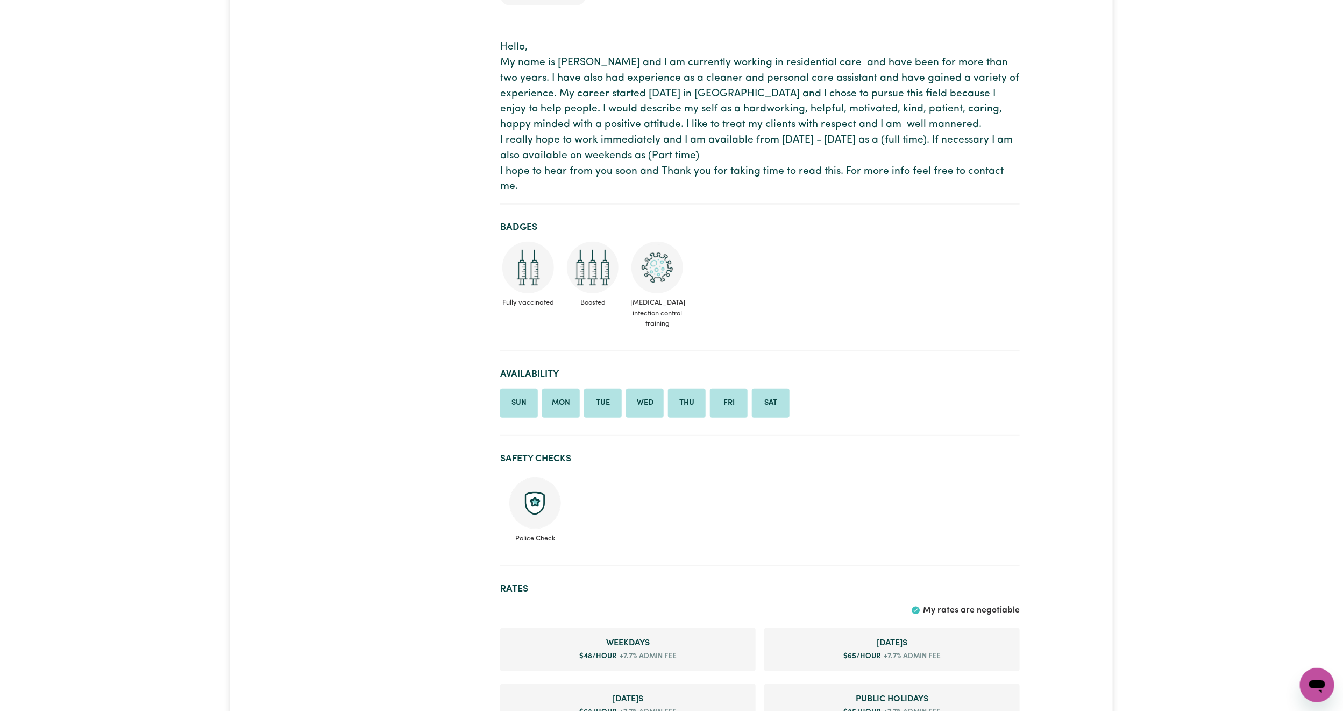
scroll to position [81, 0]
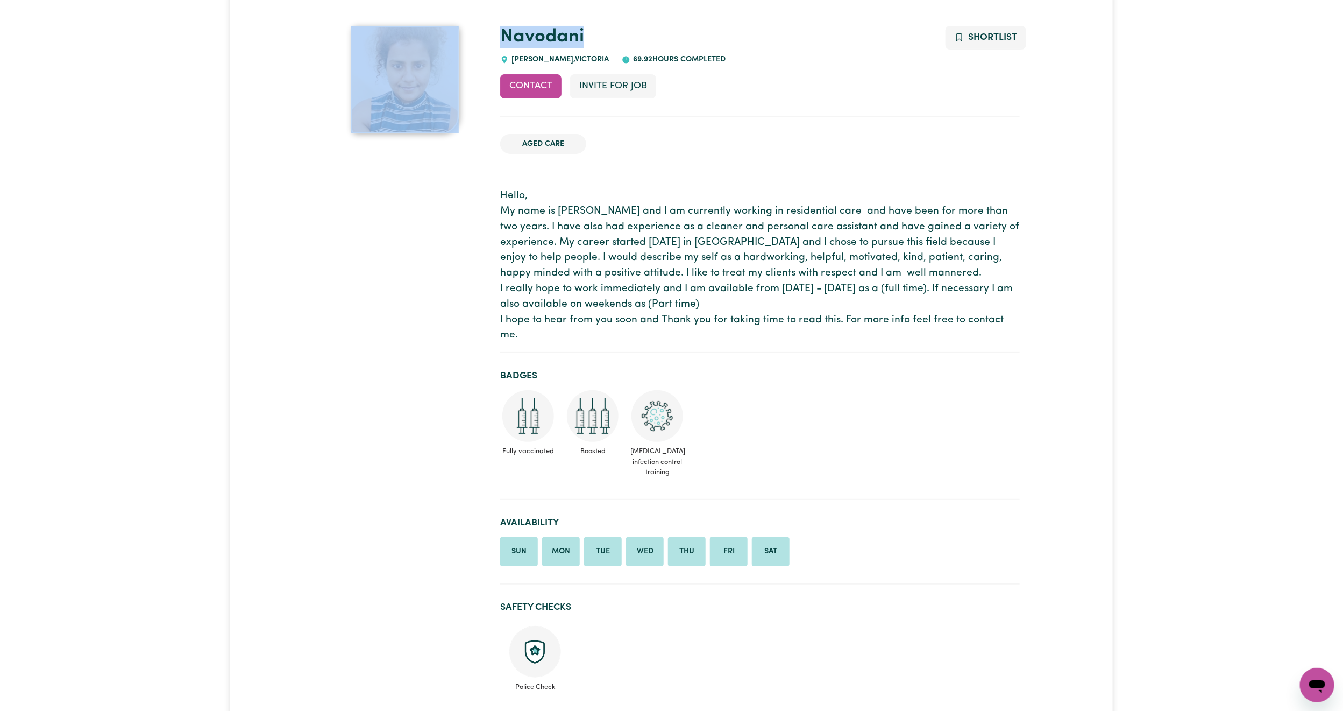
drag, startPoint x: 607, startPoint y: 36, endPoint x: 489, endPoint y: 39, distance: 118.4
copy div "Navodani"
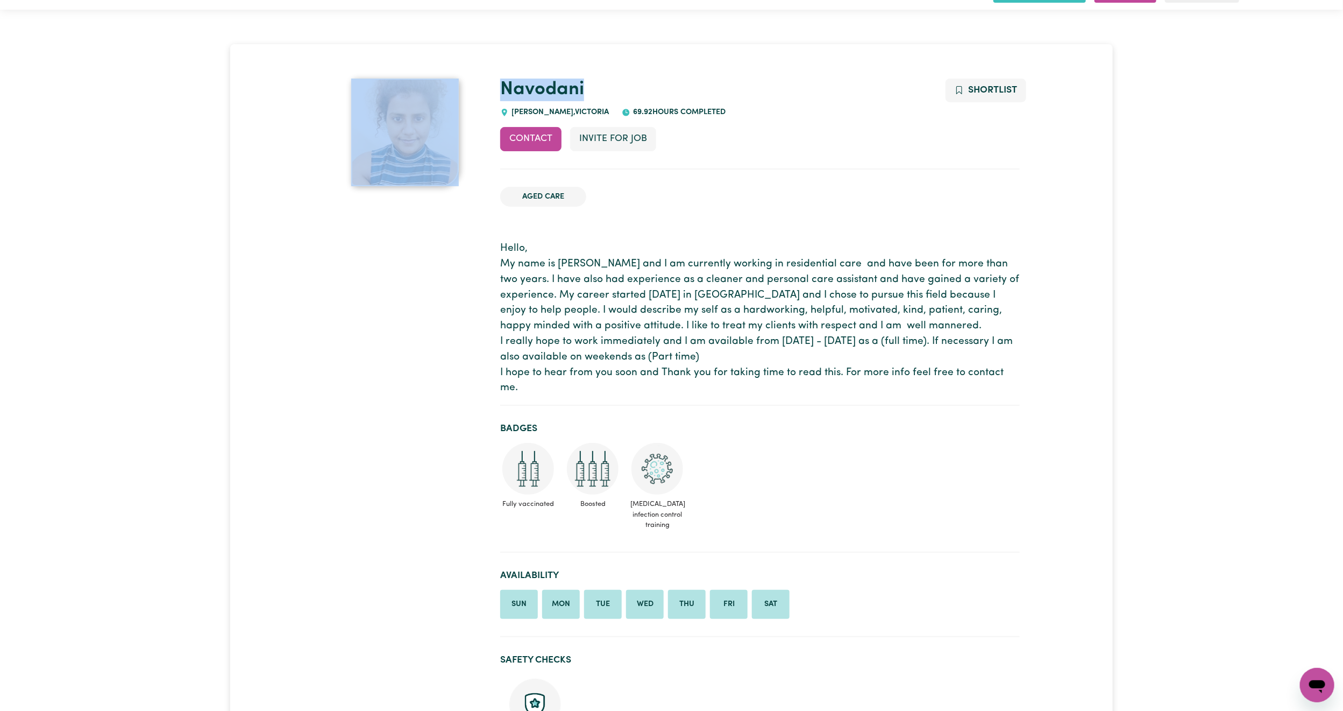
scroll to position [0, 0]
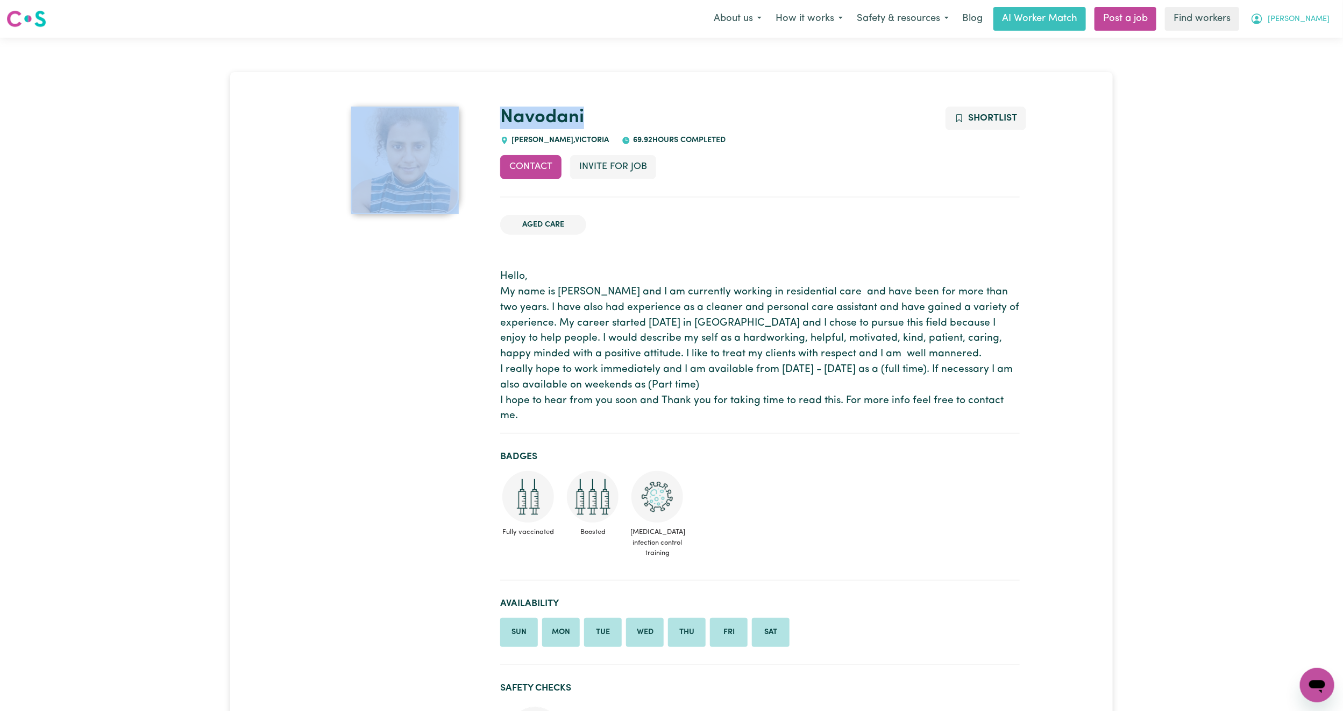
click at [1316, 15] on span "[PERSON_NAME]" at bounding box center [1299, 19] width 62 height 12
click at [1302, 62] on link "Logout" at bounding box center [1293, 62] width 85 height 20
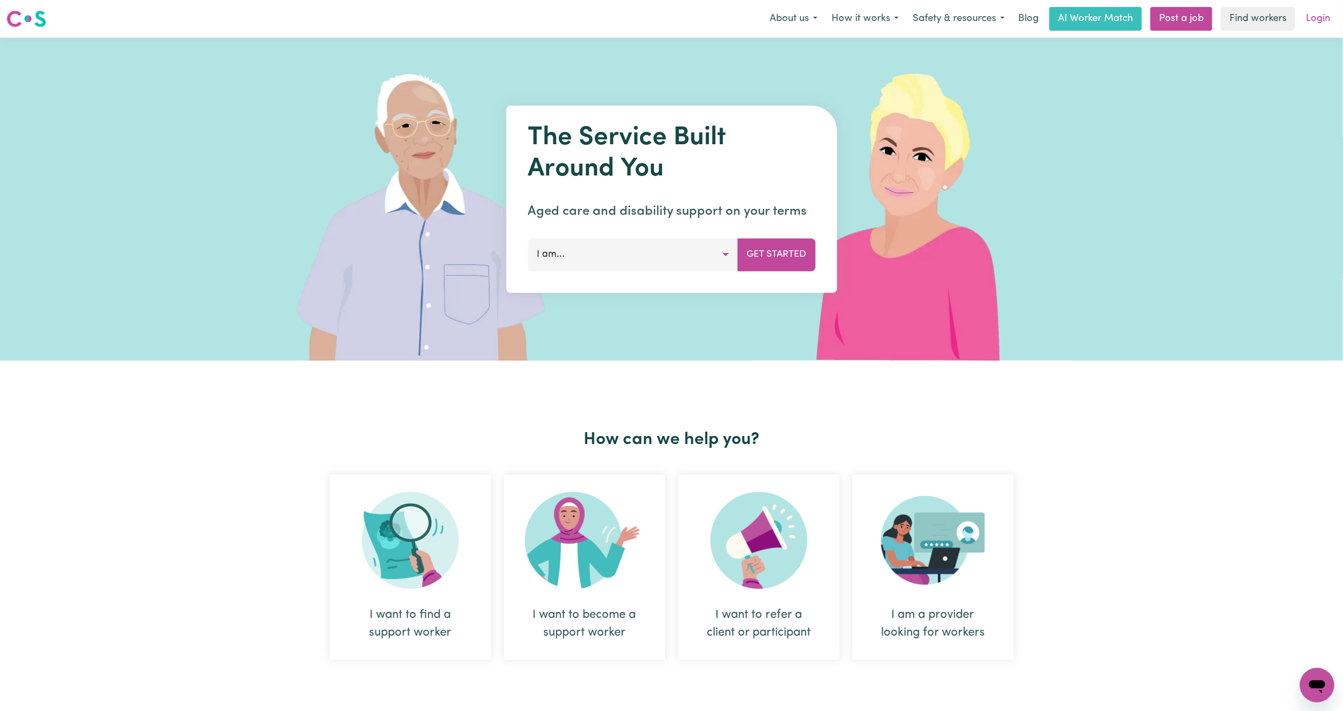
click at [1317, 13] on link "Login" at bounding box center [1318, 19] width 37 height 24
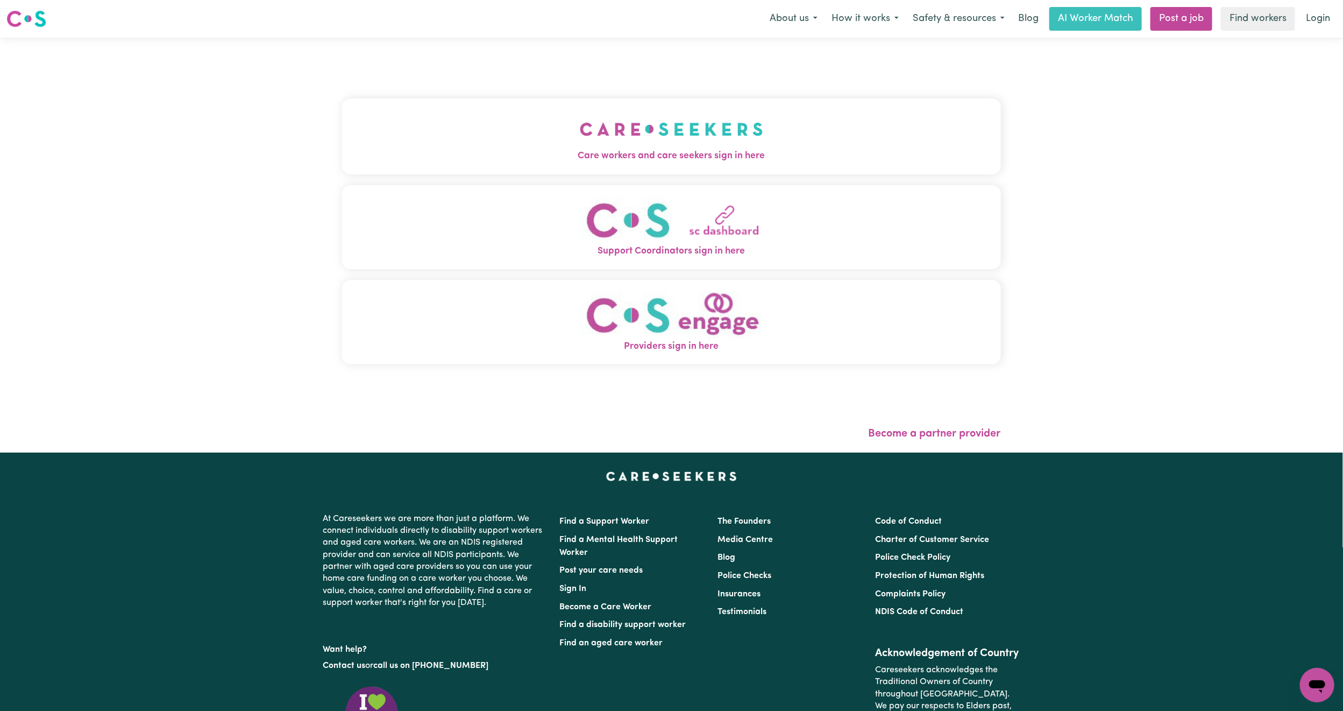
click at [652, 136] on button "Care workers and care seekers sign in here" at bounding box center [671, 135] width 659 height 75
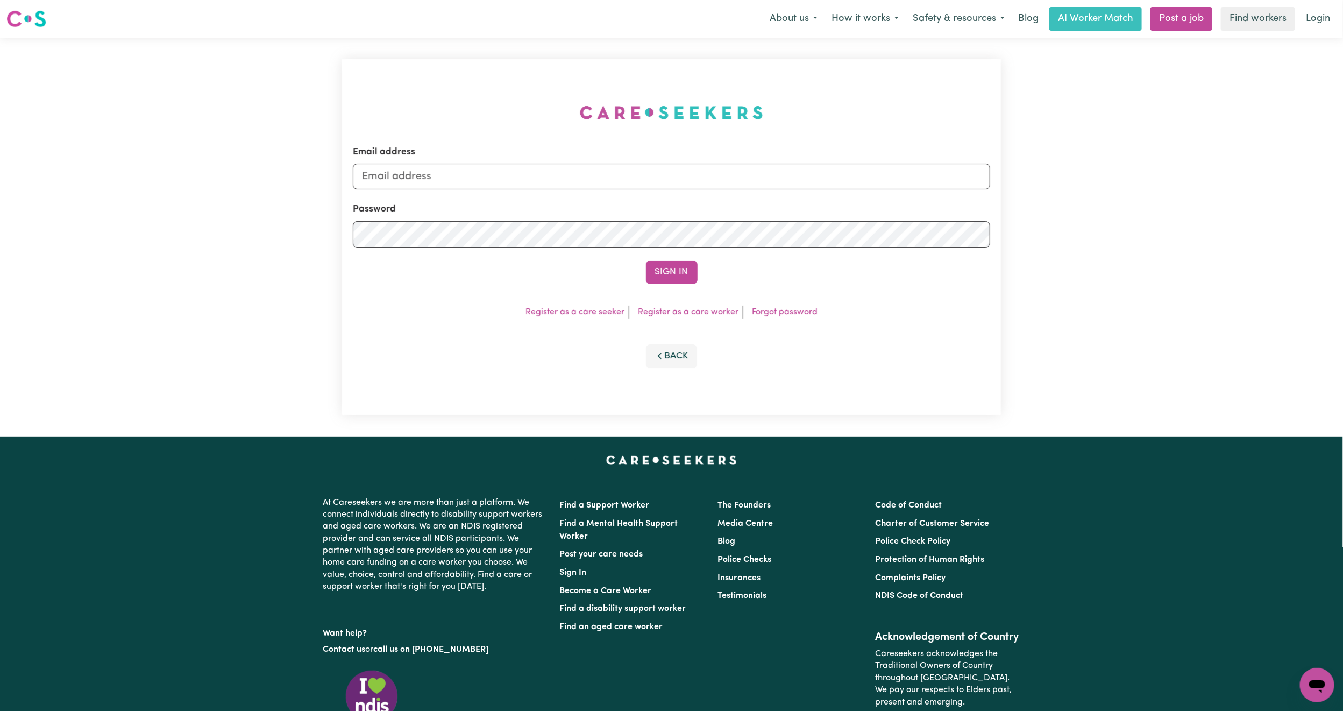
click at [591, 141] on div "Email address Password Sign In Register as a care seeker Register as a care wor…" at bounding box center [671, 237] width 659 height 356
click at [378, 182] on input "[PERSON_NAME][EMAIL_ADDRESS][DOMAIN_NAME]" at bounding box center [671, 177] width 637 height 26
drag, startPoint x: 422, startPoint y: 165, endPoint x: 672, endPoint y: 200, distance: 252.6
click at [672, 200] on form "Email address [EMAIL_ADDRESS][PERSON_NAME][DOMAIN_NAME] Password Sign In" at bounding box center [671, 214] width 637 height 139
type input "superuser~KellyParkridgeSouth@careseekers.com.au"
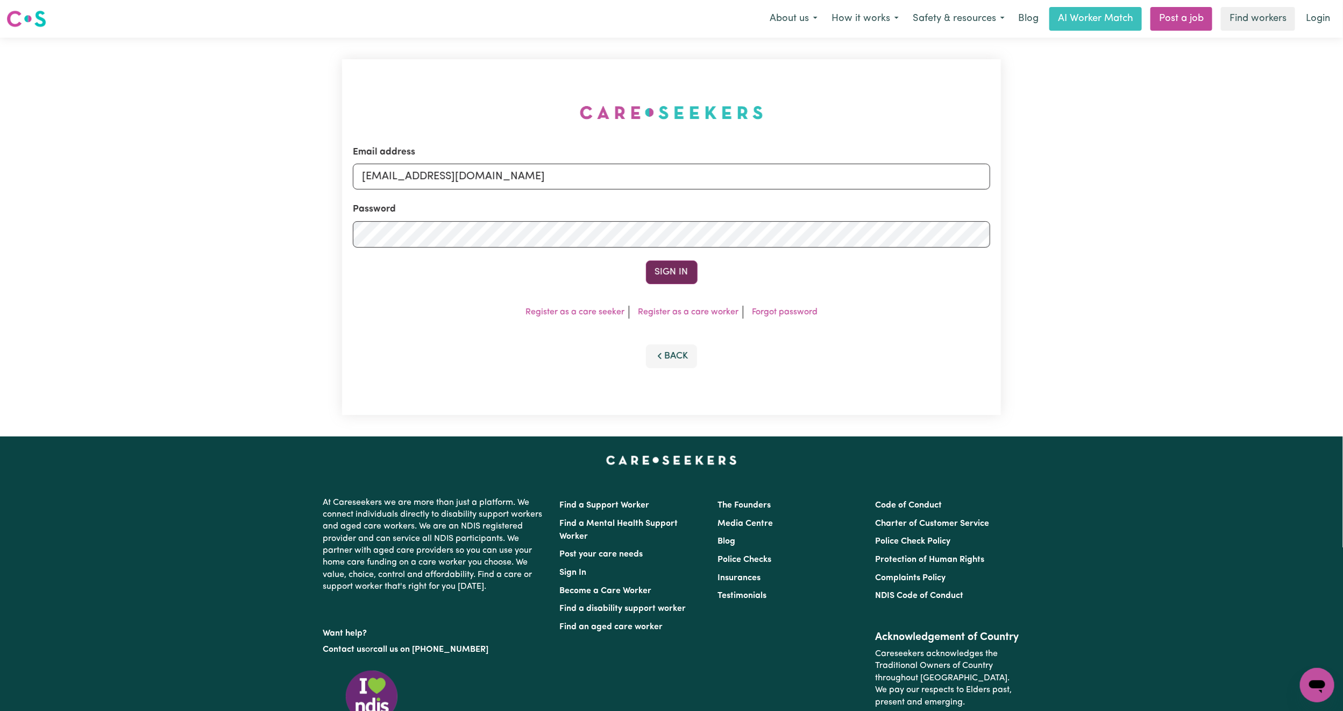
click at [672, 275] on button "Sign In" at bounding box center [672, 272] width 52 height 24
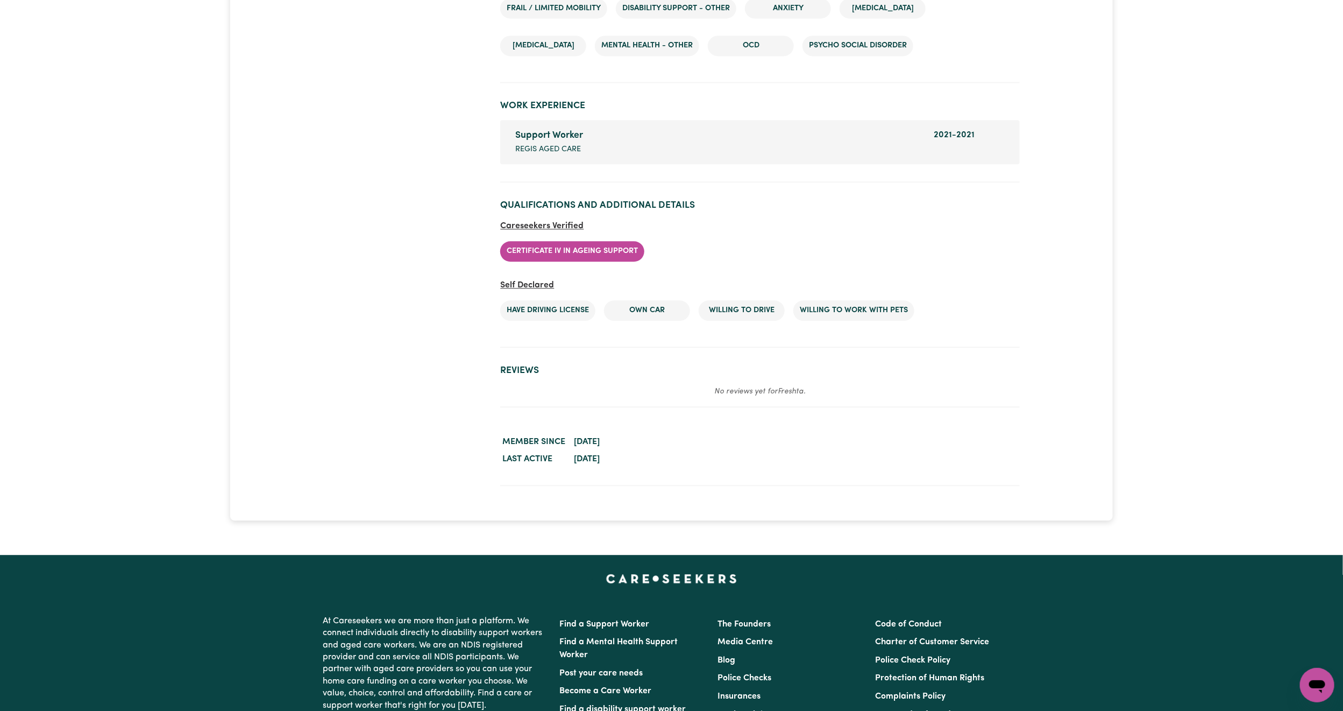
scroll to position [1614, 0]
